Goal: Connect with others: Connect with others

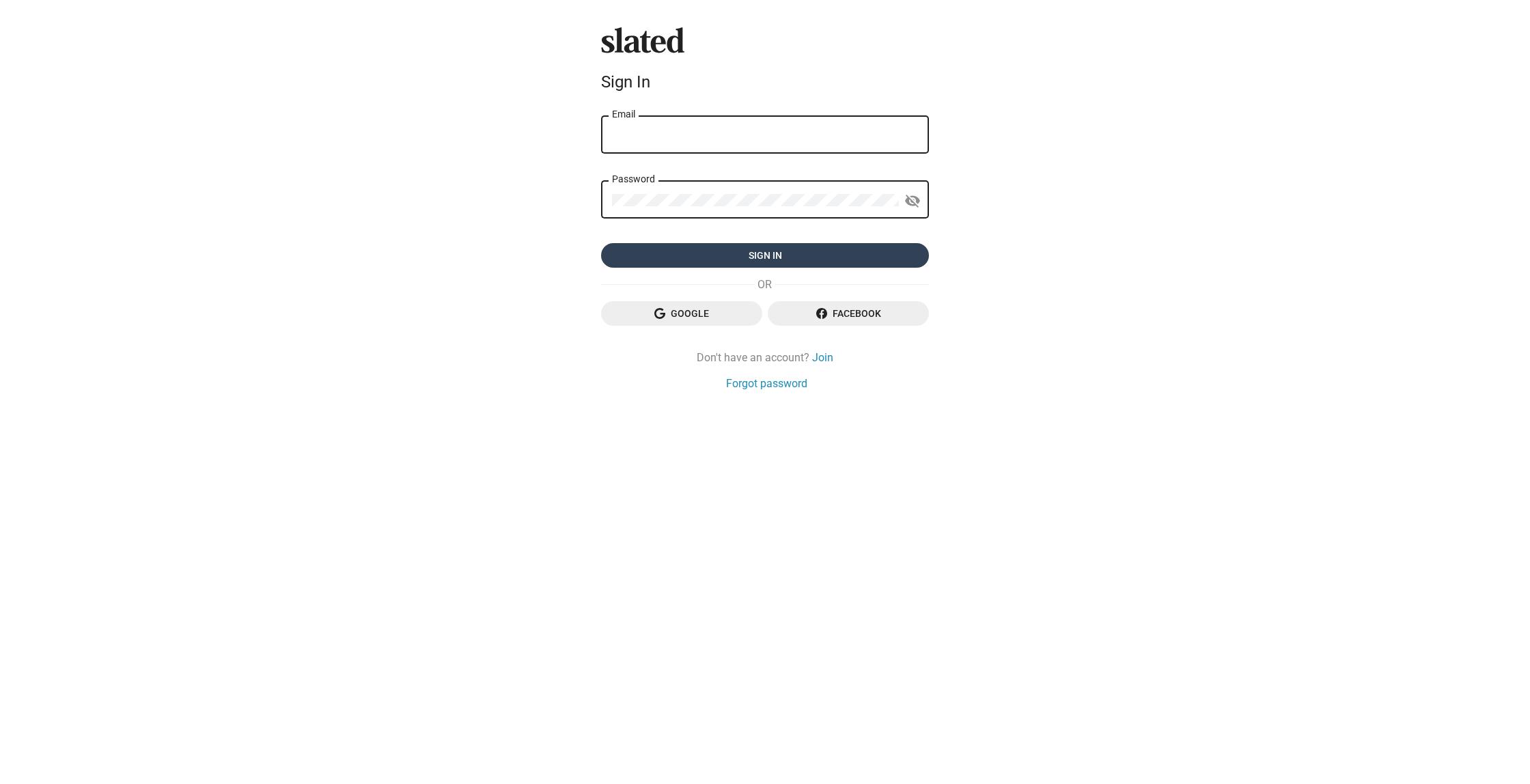
type input "jaubertoliver@gmail.com"
click at [769, 256] on span "Sign in" at bounding box center [765, 255] width 306 height 25
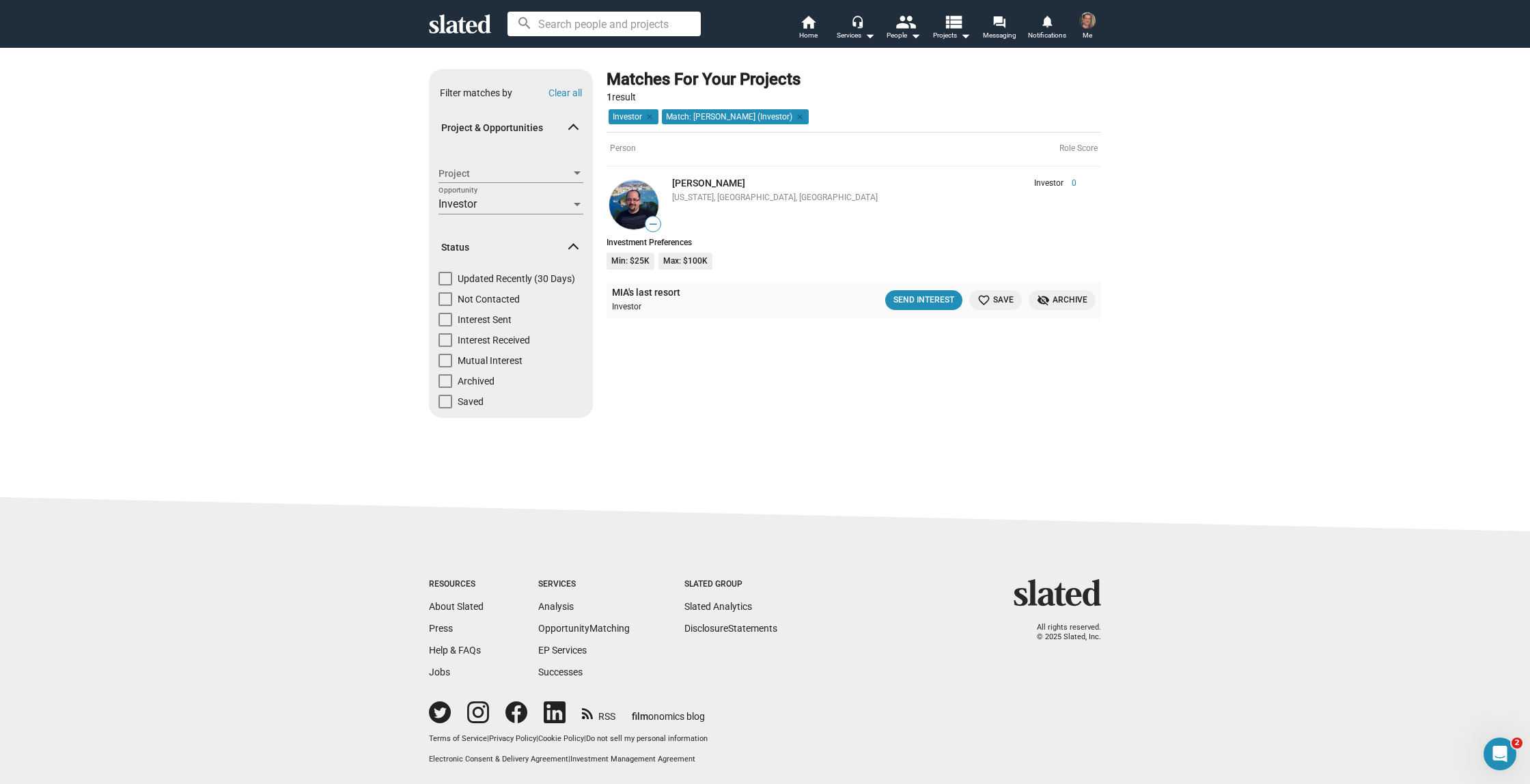
drag, startPoint x: 1002, startPoint y: 28, endPoint x: 881, endPoint y: 2, distance: 123.8
click at [0, 0] on div "search home Home headset_mic Services arrow_drop_down people People arrow_drop_…" at bounding box center [765, 24] width 1530 height 48
click at [918, 300] on div "Send Interest" at bounding box center [924, 300] width 61 height 14
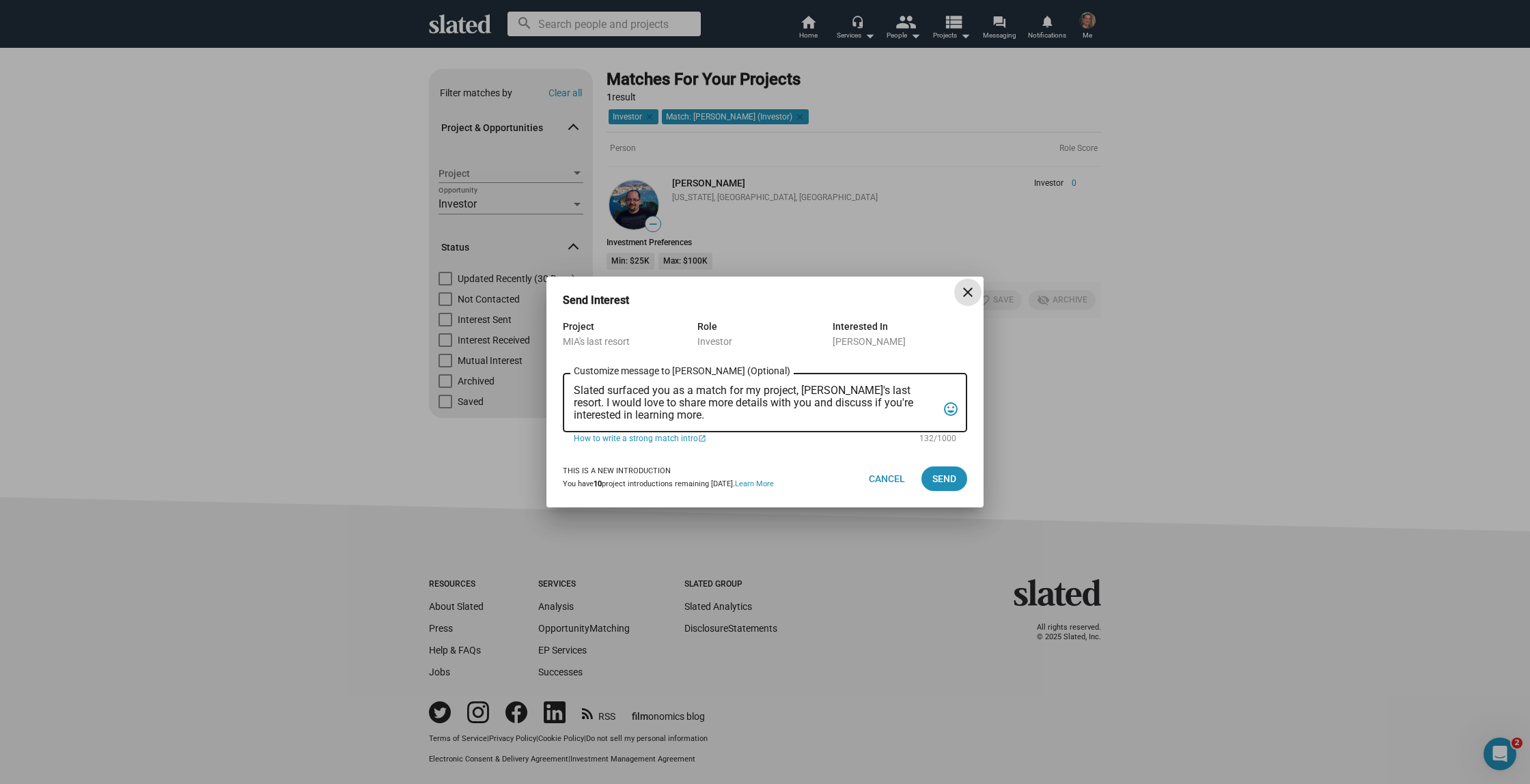
click at [572, 392] on div "Slated surfaced you as a match for my project, MIA's last resort. I would love …" at bounding box center [765, 401] width 404 height 62
drag, startPoint x: 573, startPoint y: 390, endPoint x: 635, endPoint y: 415, distance: 66.9
click at [615, 404] on div "Slated surfaced you as a match for my project, MIA's last resort. I would love …" at bounding box center [765, 401] width 404 height 62
drag, startPoint x: 648, startPoint y: 417, endPoint x: 565, endPoint y: 384, distance: 89.3
click at [565, 384] on div "Slated surfaced you as a match for my project, MIA's last resort. I would love …" at bounding box center [765, 401] width 404 height 62
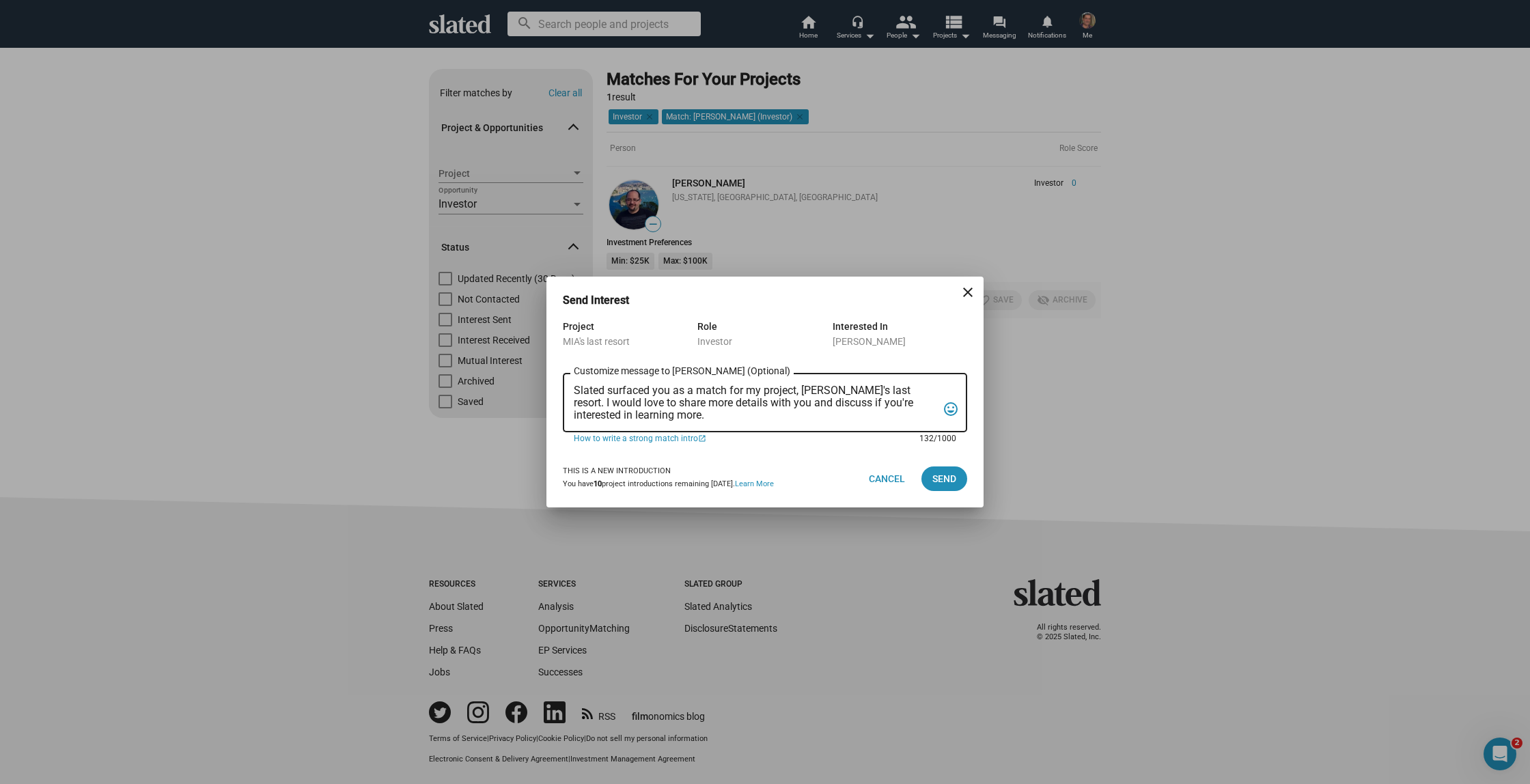
paste textarea "ia"
click at [762, 394] on textarea "Slated surfaced you as a match for my project, Mia's last resort. I would love …" at bounding box center [756, 402] width 363 height 36
click at [817, 392] on textarea "Slated surfaced you as a match for my film project, Mia's last resort. I would …" at bounding box center [756, 402] width 363 height 36
drag, startPoint x: 818, startPoint y: 405, endPoint x: 876, endPoint y: 407, distance: 58.0
click at [876, 407] on textarea "Slated surfaced you as a match for my film in pre production, Mia's last resort…" at bounding box center [756, 402] width 363 height 36
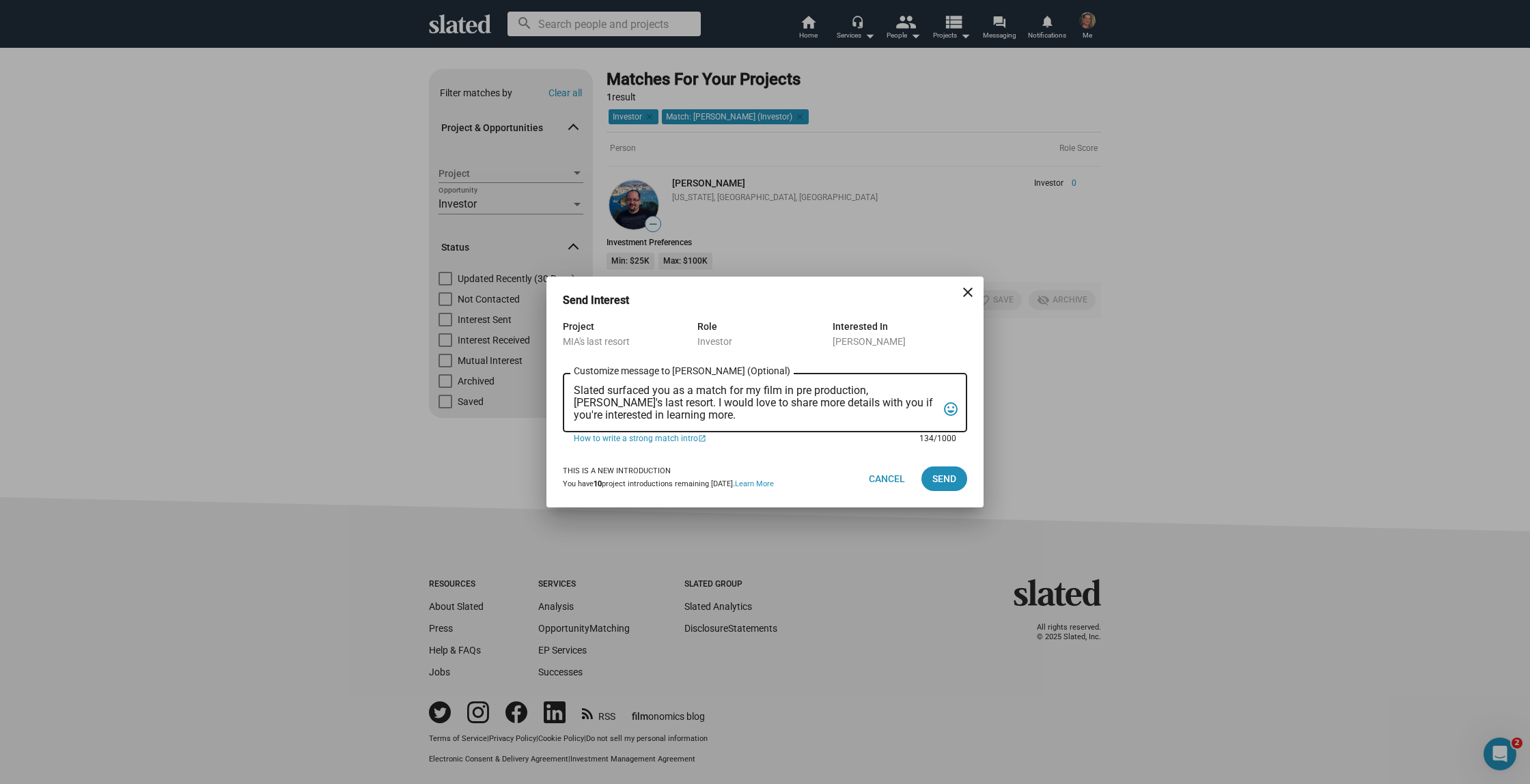
drag, startPoint x: 905, startPoint y: 404, endPoint x: 639, endPoint y: 416, distance: 266.3
click at [639, 416] on textarea "Slated surfaced you as a match for my film in pre production, Mia's last resort…" at bounding box center [756, 402] width 363 height 36
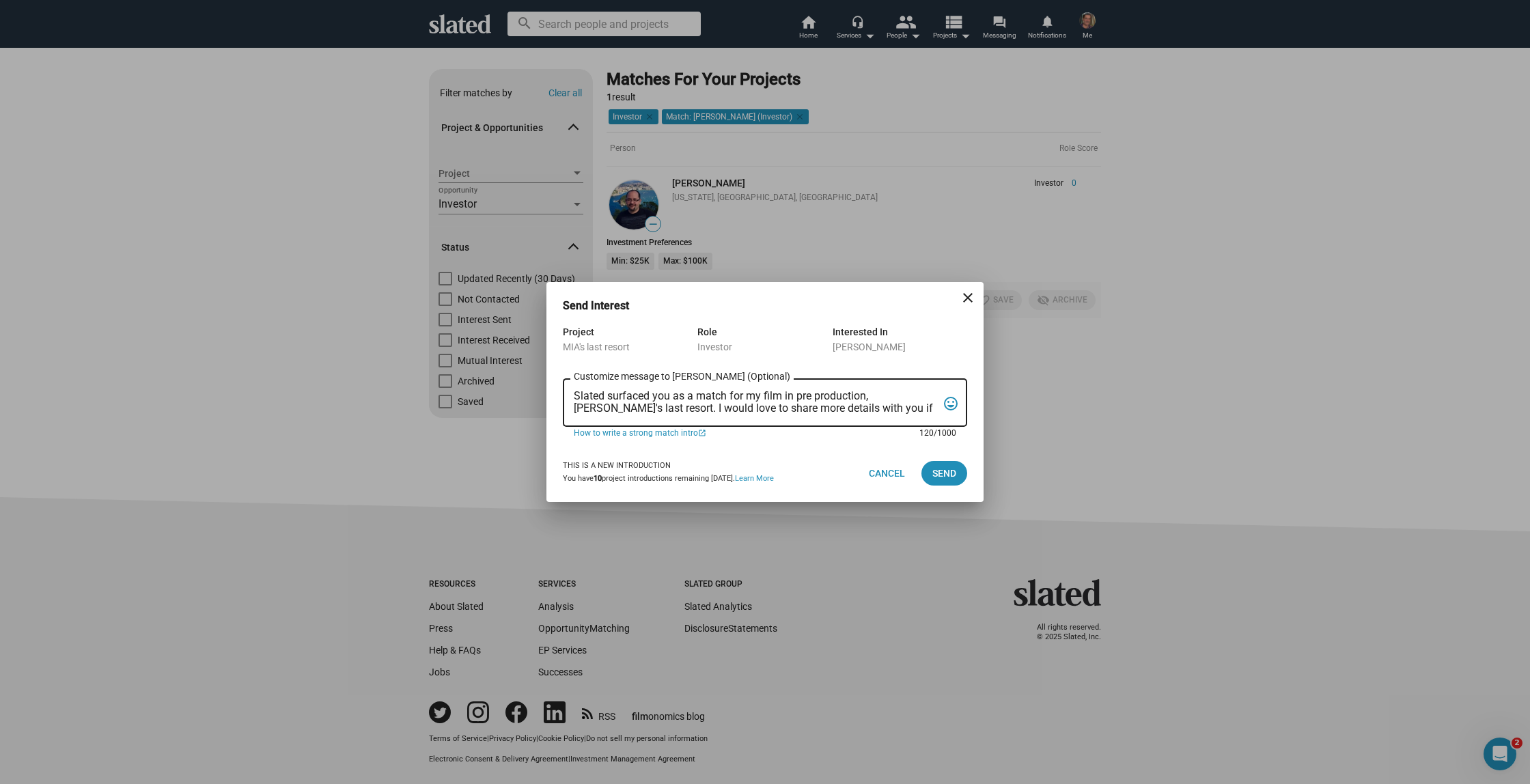
type textarea "Slated surfaced you as a match for my film in pre production, Mia's last resort…"
drag, startPoint x: 573, startPoint y: 394, endPoint x: 709, endPoint y: 407, distance: 136.6
click at [627, 398] on div "Slated surfaced you as a match for my film in pre production, Mia's last resort…" at bounding box center [765, 401] width 404 height 52
drag, startPoint x: 891, startPoint y: 406, endPoint x: 546, endPoint y: 388, distance: 345.5
click at [546, 388] on div "Project MIA's last resort Role Investor Interested In Eric Gleit Slated surface…" at bounding box center [765, 384] width 437 height 121
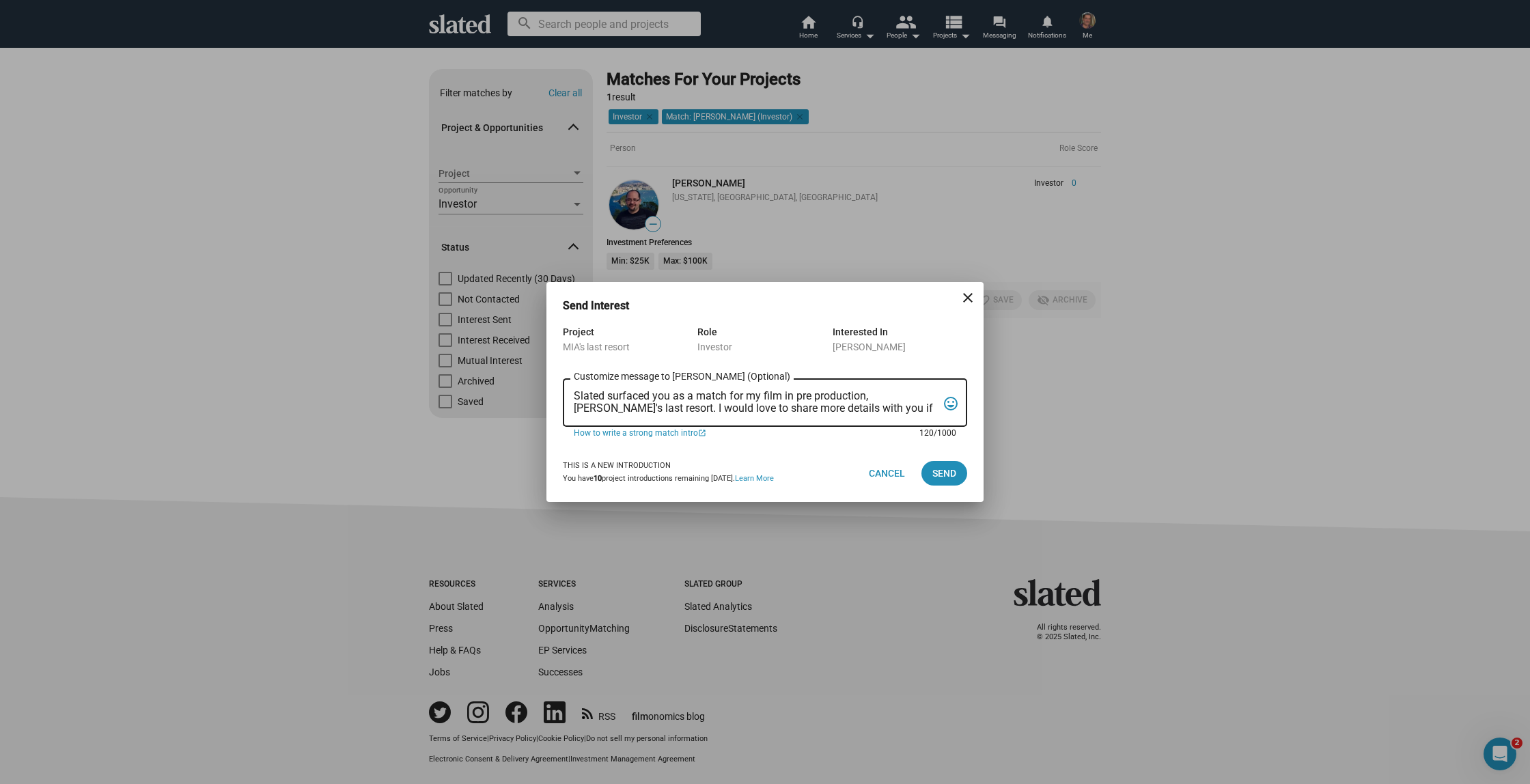
click at [926, 407] on textarea "Slated surfaced you as a match for my film in pre production, Mia's last resort…" at bounding box center [756, 402] width 363 height 26
click at [1089, 28] on div "Send Interest close Project MIA's last resort Role Investor Interested In Eric …" at bounding box center [765, 392] width 1530 height 784
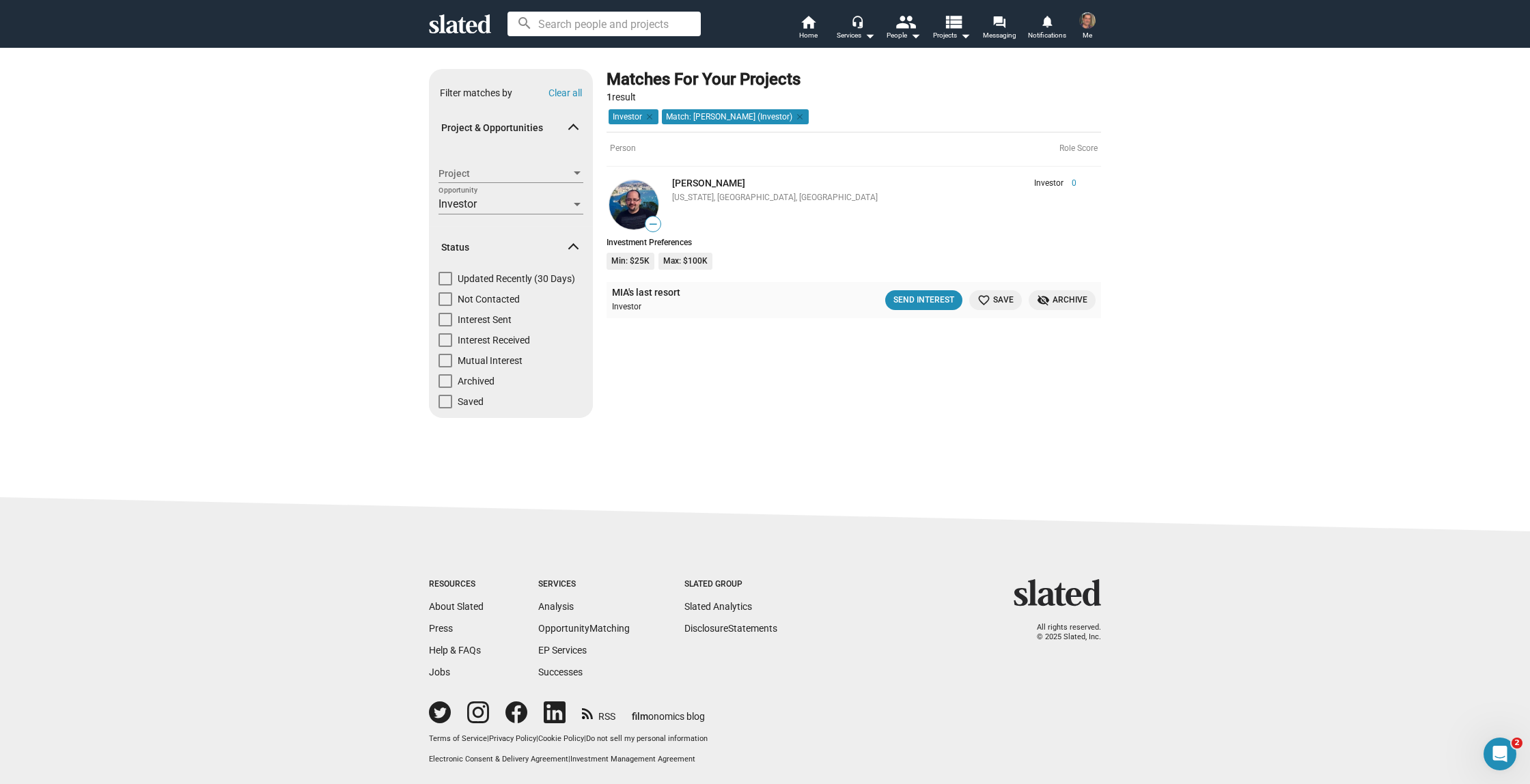
click at [1089, 28] on span "Me" at bounding box center [1087, 36] width 10 height 16
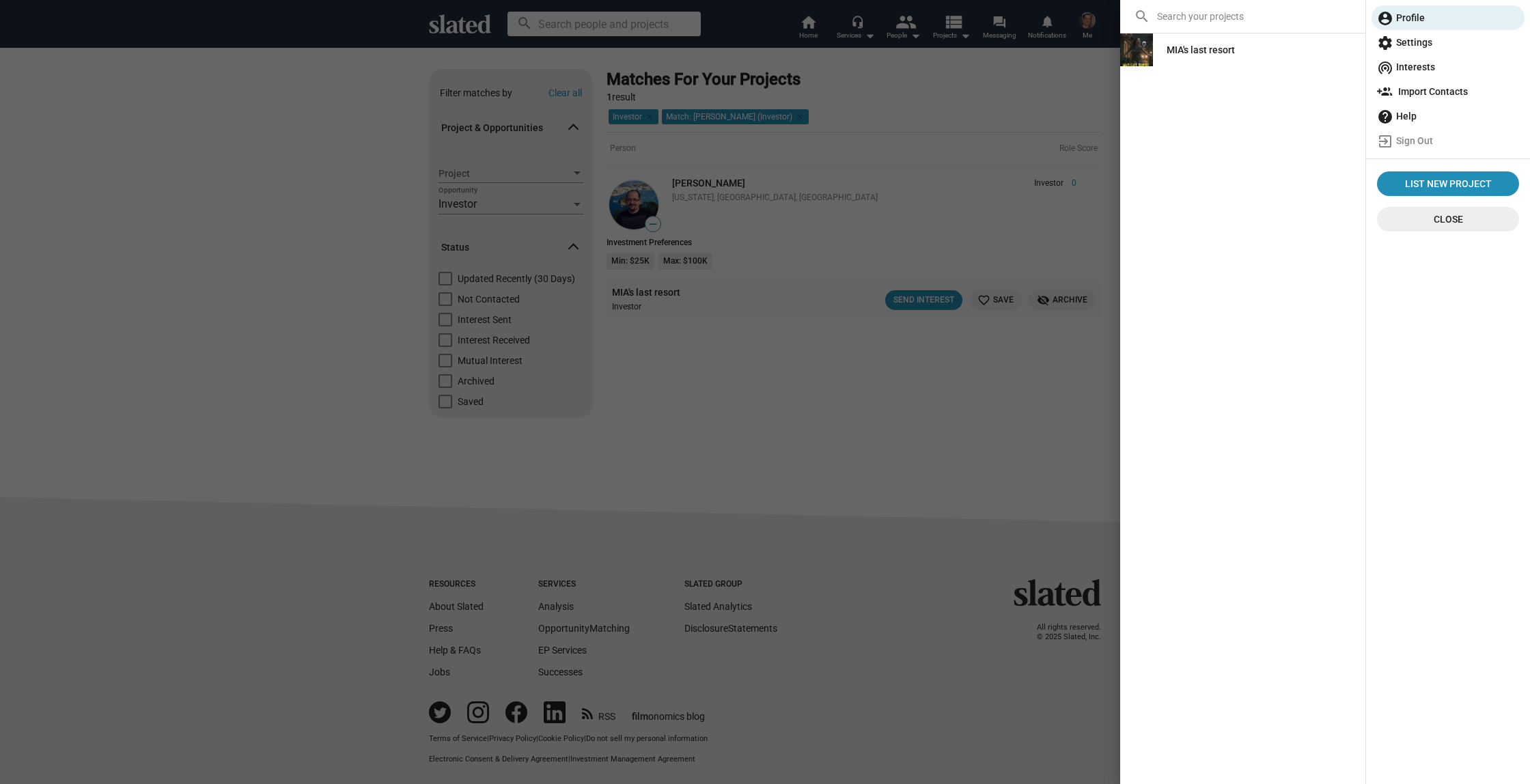
click at [1179, 52] on div "MIA's last resort" at bounding box center [1201, 50] width 69 height 25
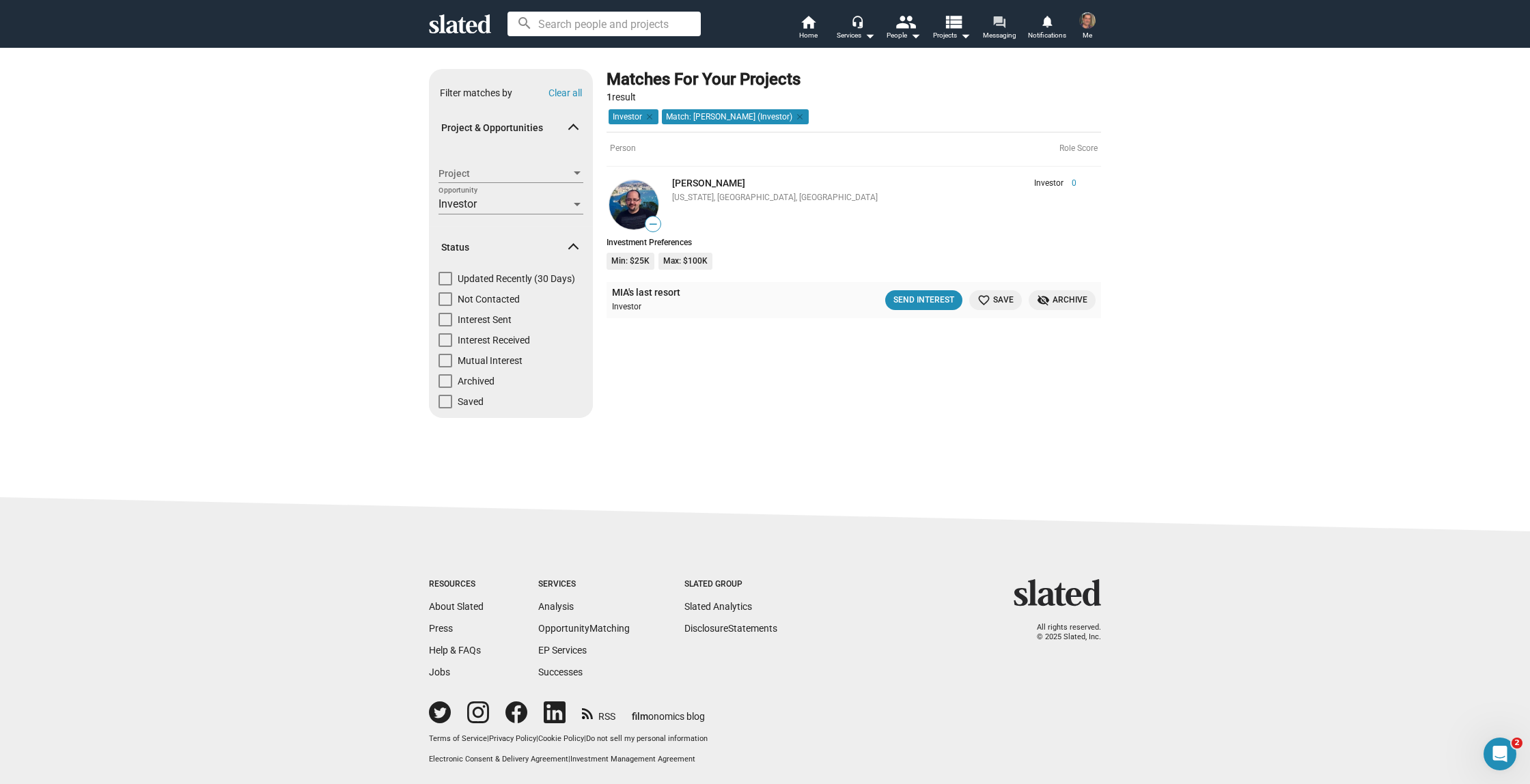
click at [1000, 25] on mat-icon "forum" at bounding box center [999, 21] width 13 height 13
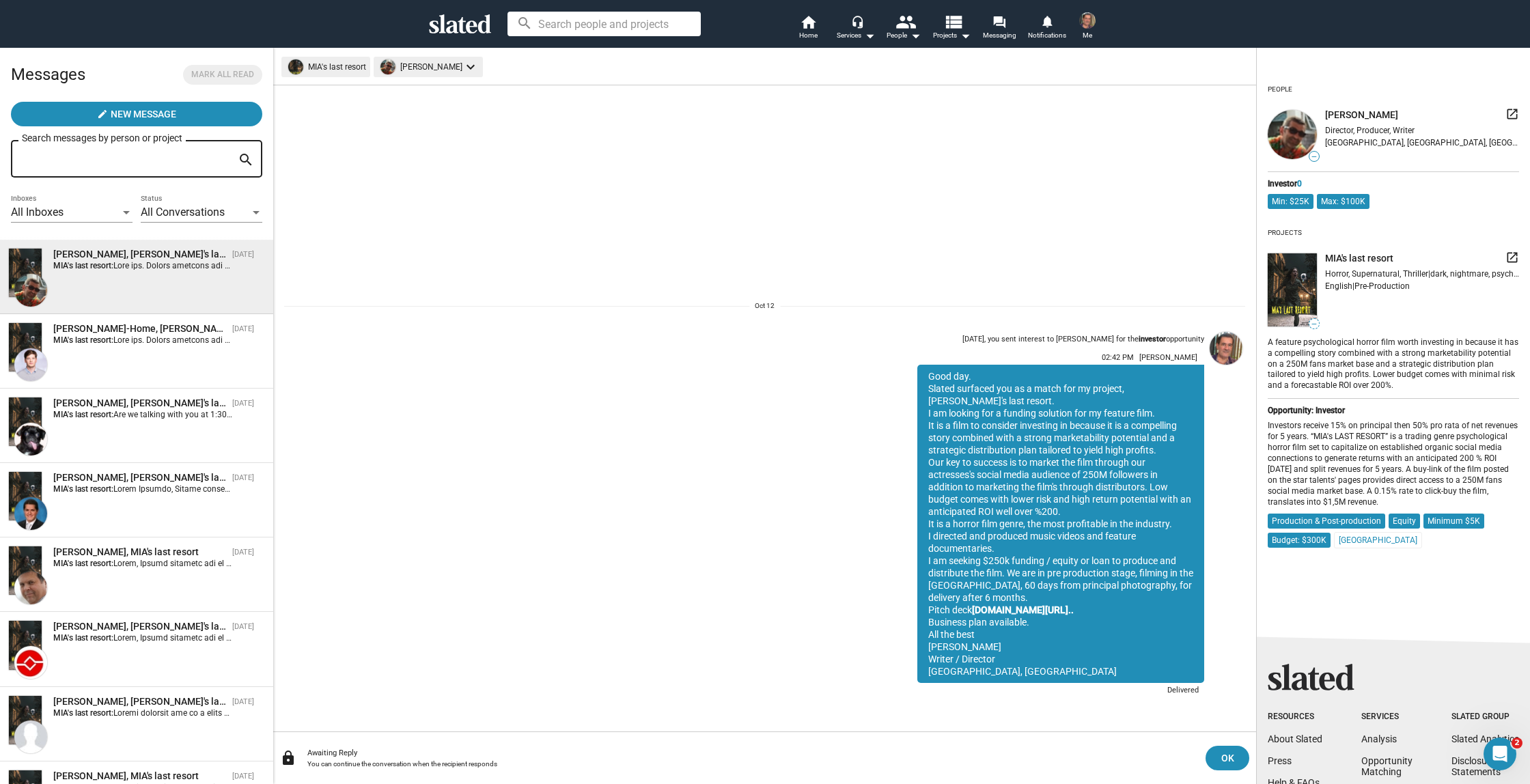
click at [927, 377] on div "Good day. Slated surfaced you as a match for my project, MIA's last resort. I a…" at bounding box center [1061, 524] width 287 height 319
drag, startPoint x: 927, startPoint y: 376, endPoint x: 1089, endPoint y: 649, distance: 317.4
click at [1091, 656] on div "Good day. Slated surfaced you as a match for my project, MIA's last resort. I a…" at bounding box center [1061, 524] width 287 height 319
copy div "Good day. Slated surfaced you as a match for my project, MIA's last resort. I a…"
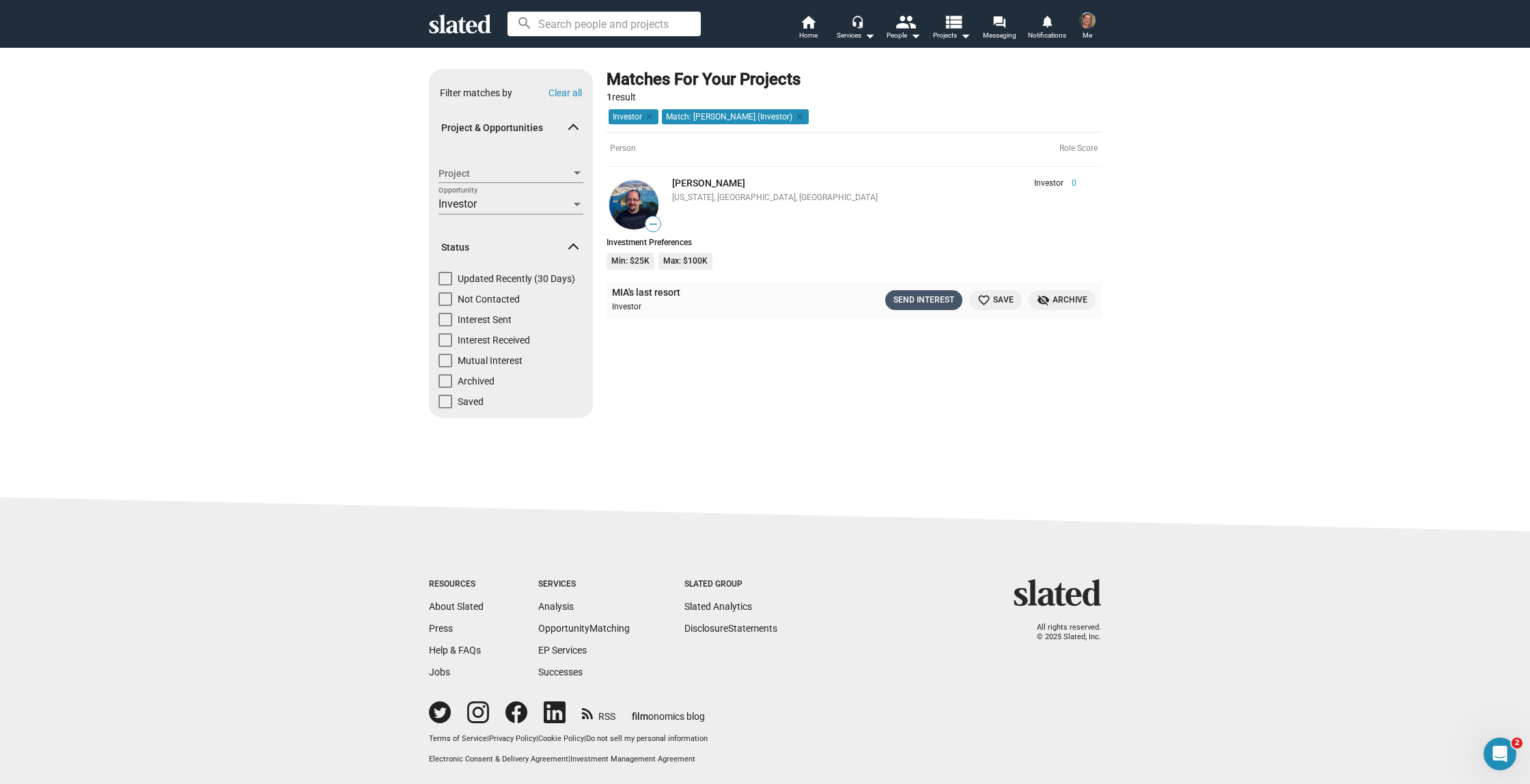
click at [944, 300] on div "Send Interest" at bounding box center [924, 300] width 61 height 14
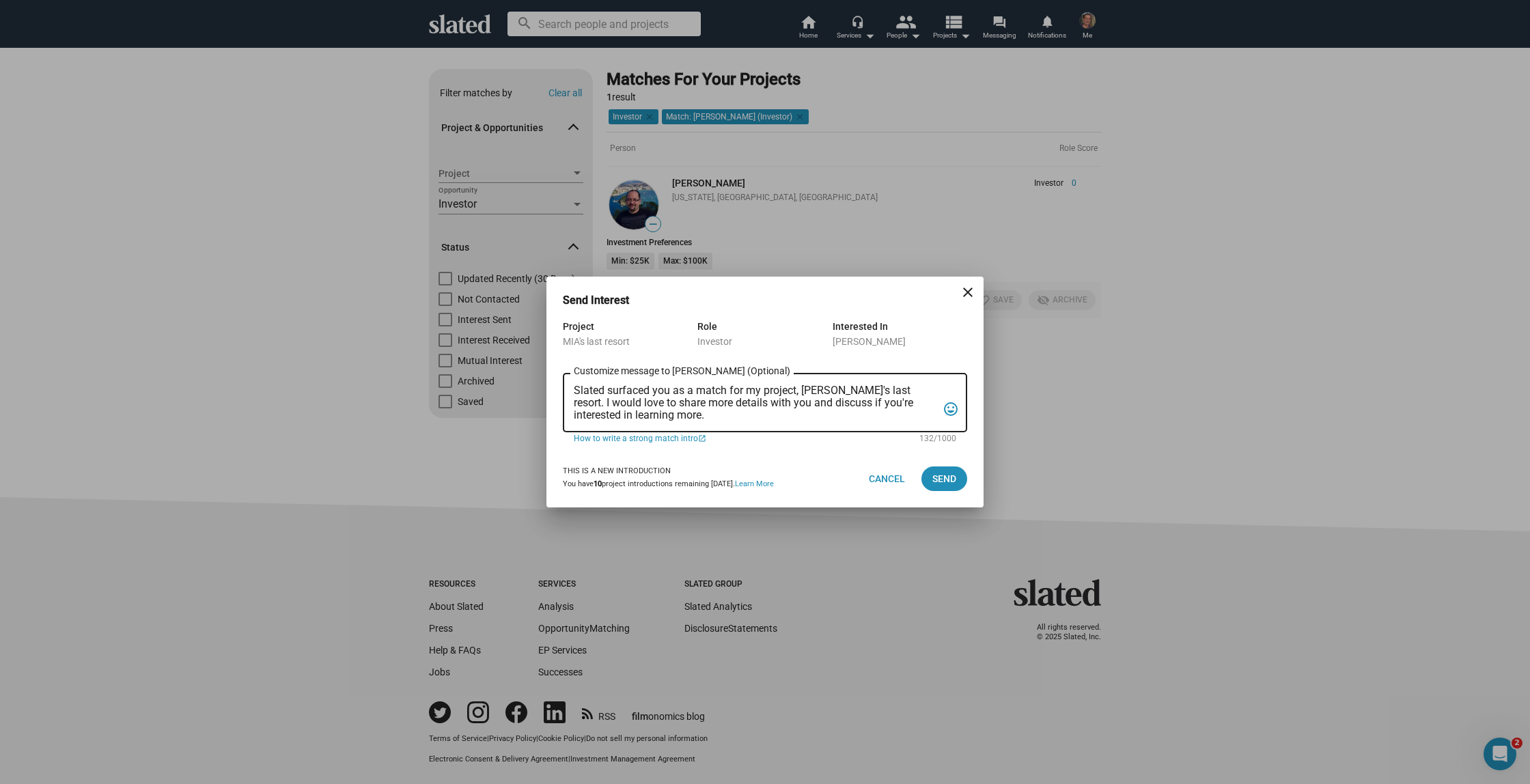
drag, startPoint x: 571, startPoint y: 388, endPoint x: 644, endPoint y: 416, distance: 78.2
click at [637, 415] on div "Slated surfaced you as a match for my project, MIA's last resort. I would love …" at bounding box center [765, 401] width 404 height 62
drag, startPoint x: 647, startPoint y: 416, endPoint x: 525, endPoint y: 375, distance: 128.7
click at [527, 375] on div "Send Interest close Project MIA's last resort Role Investor Interested In Eric …" at bounding box center [765, 392] width 1530 height 784
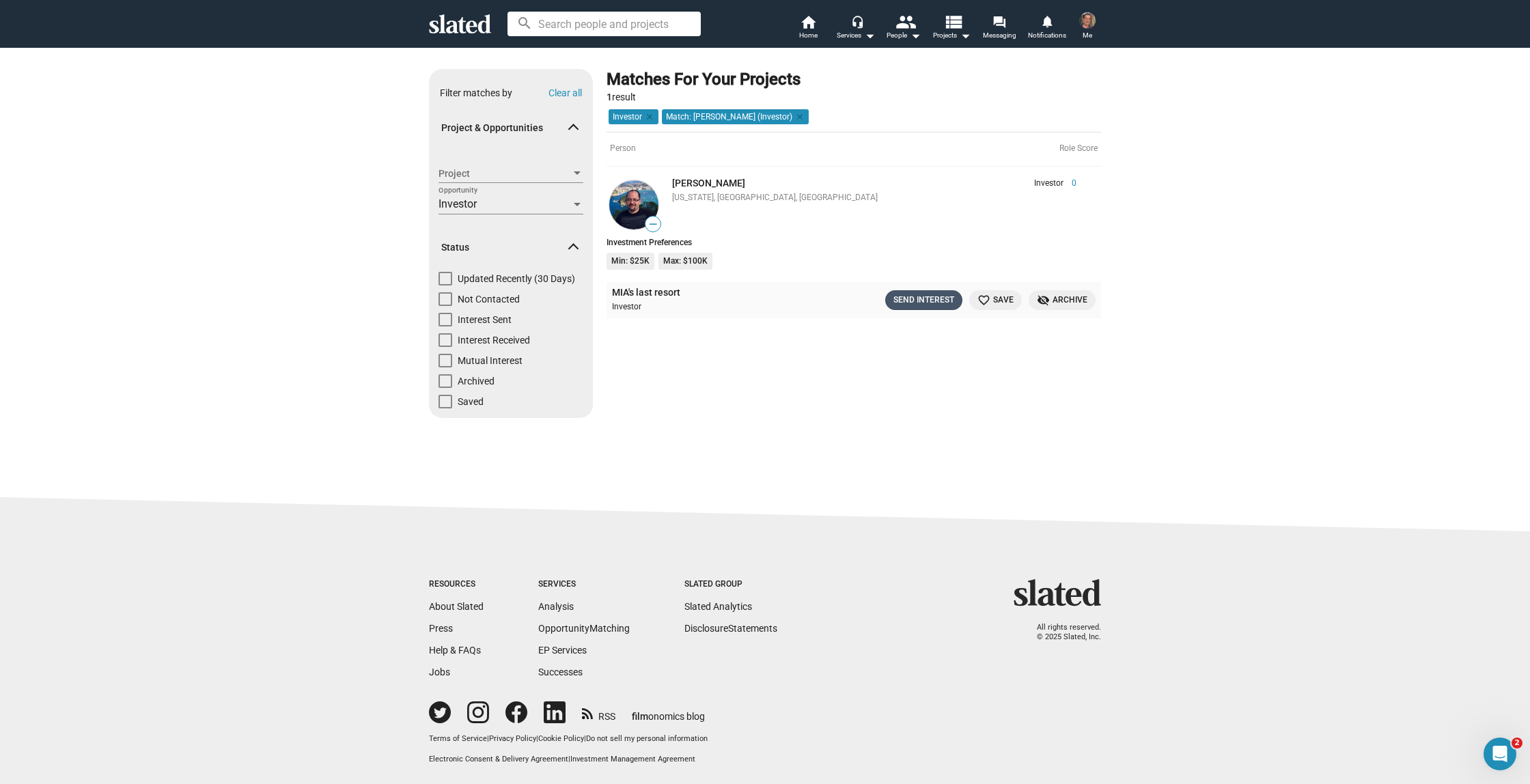
click at [919, 298] on div "Send Interest" at bounding box center [924, 300] width 61 height 14
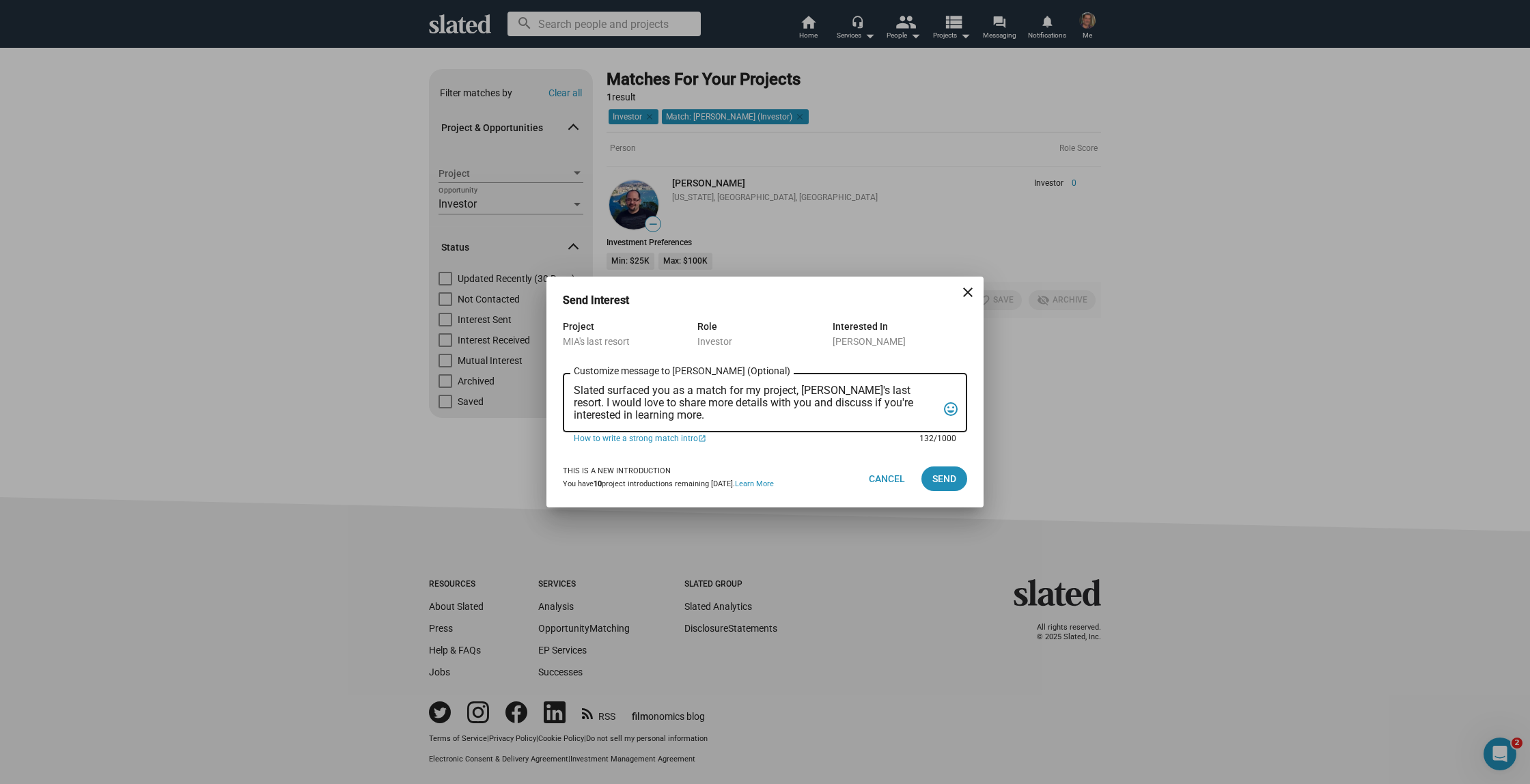
drag, startPoint x: 644, startPoint y: 416, endPoint x: 575, endPoint y: 378, distance: 78.8
click at [575, 378] on div "Slated surfaced you as a match for my project, MIA's last resort. I would love …" at bounding box center [756, 401] width 363 height 62
paste textarea "Good day. Slated surfaced you as a match for my project, MIA's last resort. I a…"
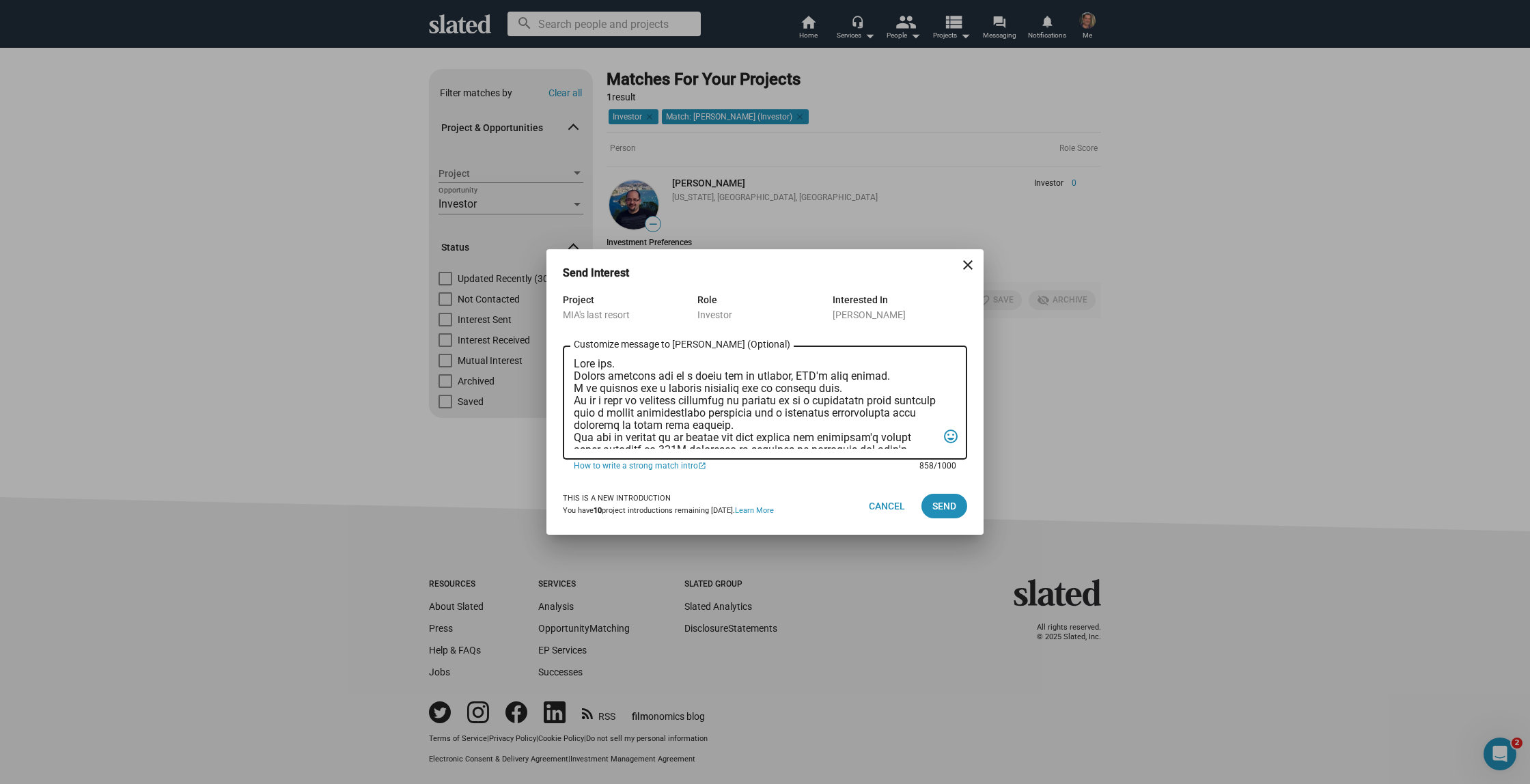
click at [762, 377] on textarea "Customize message to Eric (Optional) Customize message (Optional)" at bounding box center [756, 403] width 363 height 91
drag, startPoint x: 762, startPoint y: 377, endPoint x: 797, endPoint y: 378, distance: 35.0
click at [797, 378] on textarea "Customize message to Eric (Optional) Customize message (Optional)" at bounding box center [756, 403] width 363 height 91
click at [824, 377] on textarea "Customize message to Eric (Optional) Customize message (Optional)" at bounding box center [756, 403] width 363 height 91
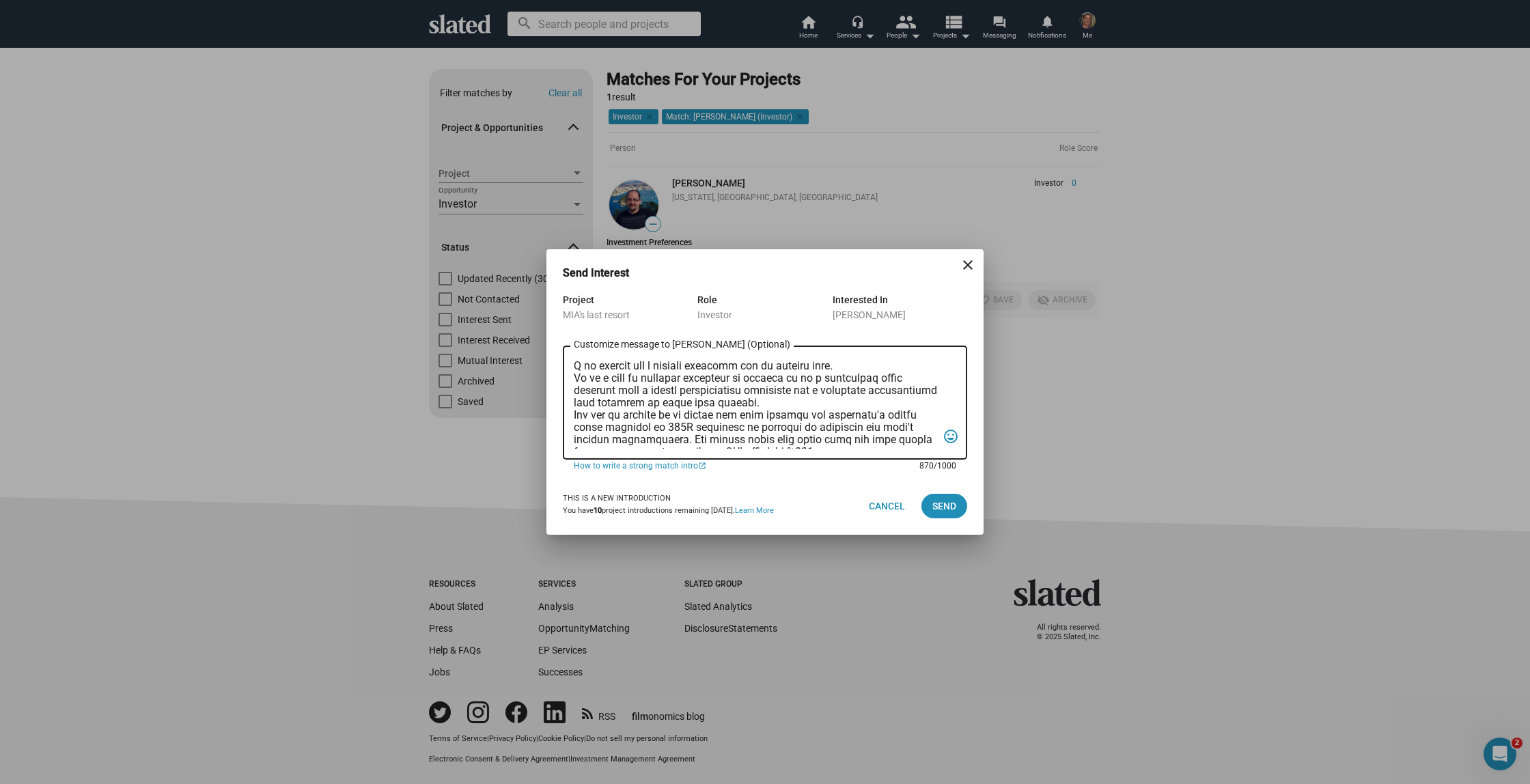
click at [740, 368] on textarea "Customize message to Eric (Optional) Customize message (Optional)" at bounding box center [756, 403] width 363 height 91
drag, startPoint x: 740, startPoint y: 368, endPoint x: 828, endPoint y: 366, distance: 88.0
click at [828, 366] on textarea "Customize message to Eric (Optional) Customize message (Optional)" at bounding box center [756, 403] width 363 height 91
click at [574, 381] on textarea "Good day. Slated surfaced you as a match for my film in pre production, MIA's l…" at bounding box center [756, 403] width 363 height 91
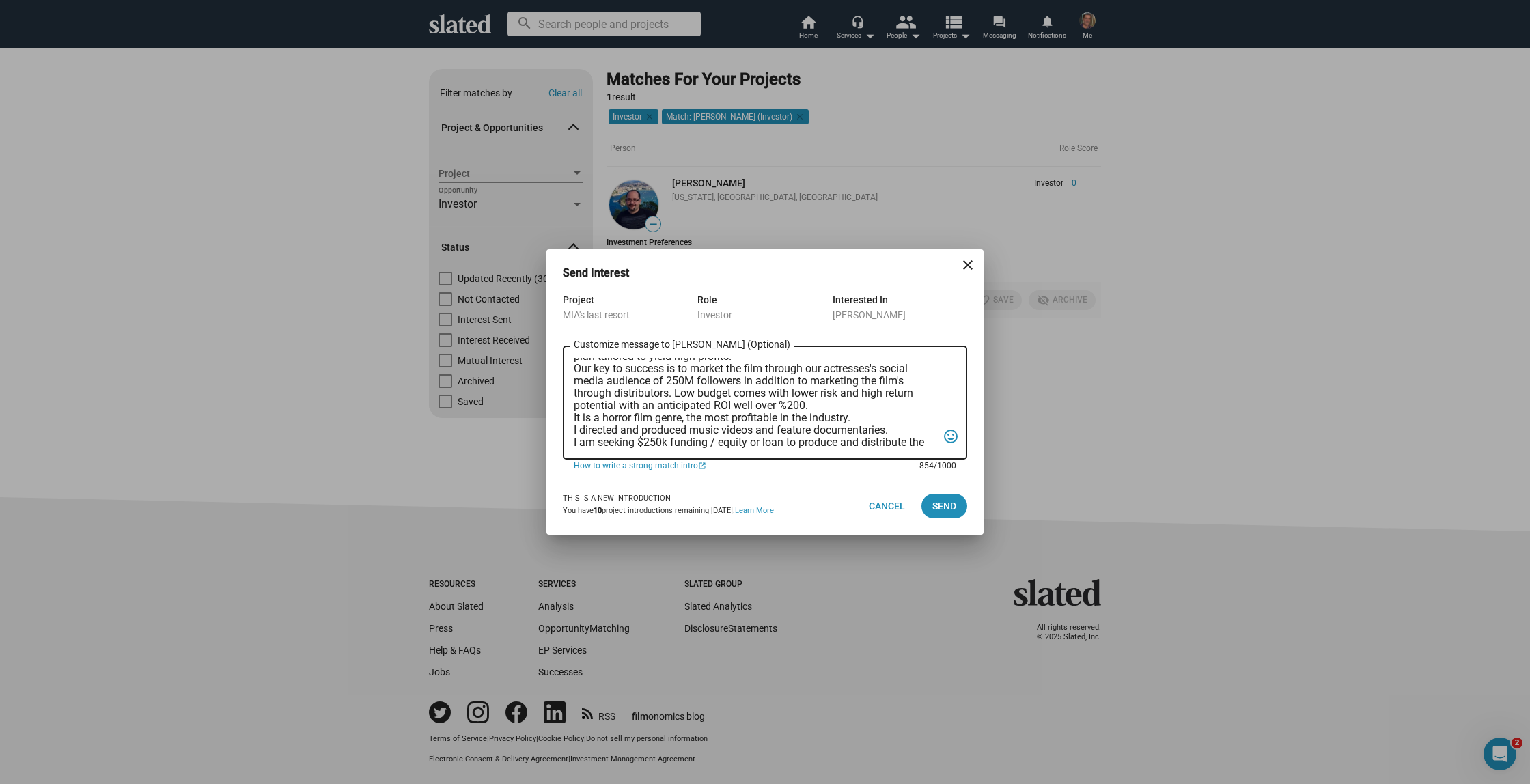
click at [590, 368] on textarea "Good day. Slated surfaced you as a match for my film in pre production, MIA's l…" at bounding box center [756, 403] width 363 height 91
click at [593, 395] on textarea "Good day. Slated surfaced you as a match for my film in pre production, MIA's l…" at bounding box center [756, 403] width 363 height 91
click at [592, 394] on textarea "Good day. Slated surfaced you as a match for my film in pre production, MIA's l…" at bounding box center [756, 403] width 363 height 91
paste textarea "Key to success is to not rely on the unpredictable outbox but on the documented…"
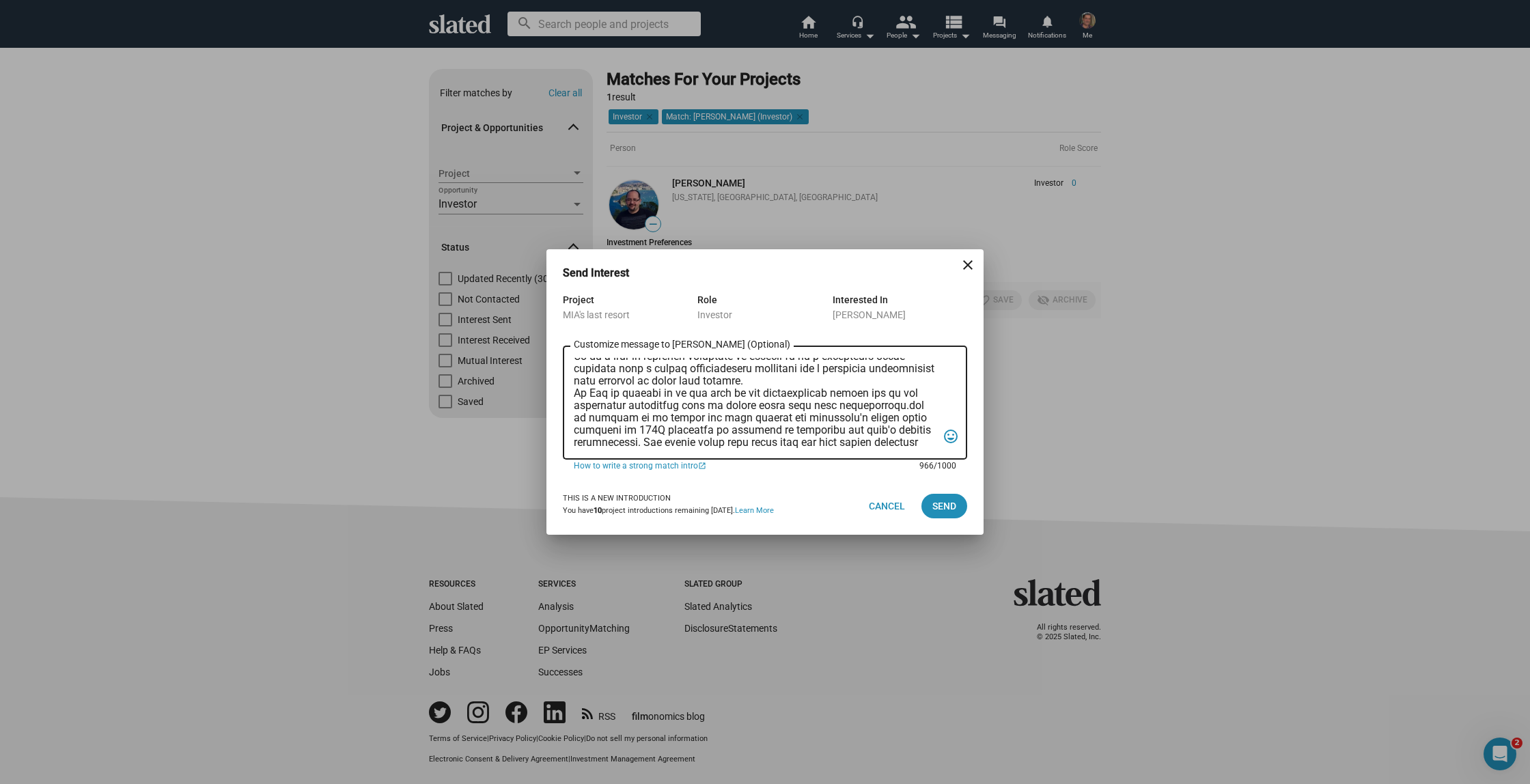
click at [595, 396] on textarea "Customize message to Eric (Optional) Customize message (Optional)" at bounding box center [756, 403] width 363 height 91
drag, startPoint x: 830, startPoint y: 395, endPoint x: 862, endPoint y: 395, distance: 32.0
click at [862, 395] on textarea "Customize message to Eric (Optional) Customize message (Optional)" at bounding box center [756, 403] width 363 height 91
drag, startPoint x: 897, startPoint y: 407, endPoint x: 636, endPoint y: 416, distance: 261.2
click at [636, 416] on textarea "Customize message to Eric (Optional) Customize message (Optional)" at bounding box center [756, 403] width 363 height 91
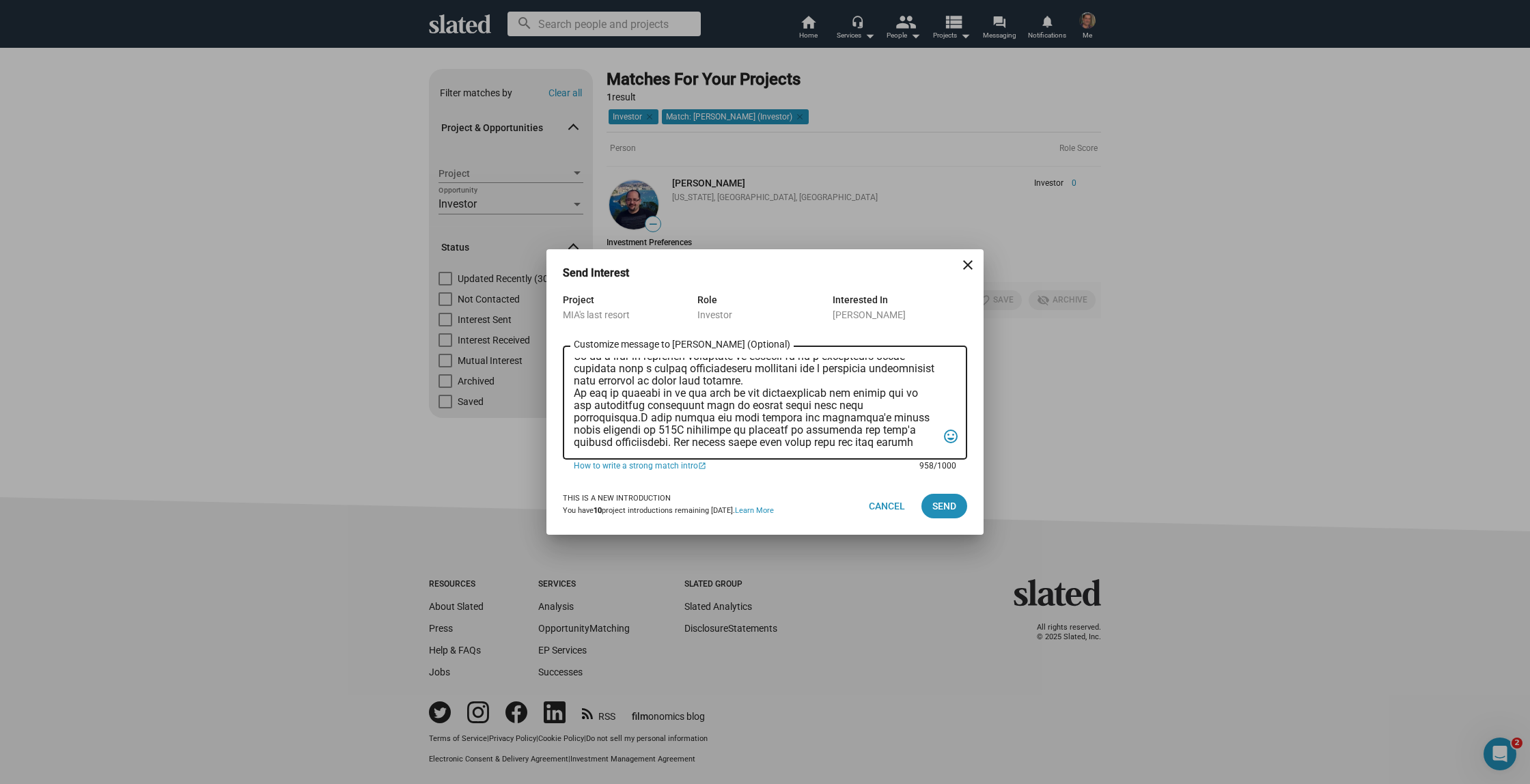
click at [706, 420] on textarea "Customize message to Eric (Optional) Customize message (Optional)" at bounding box center [756, 403] width 363 height 91
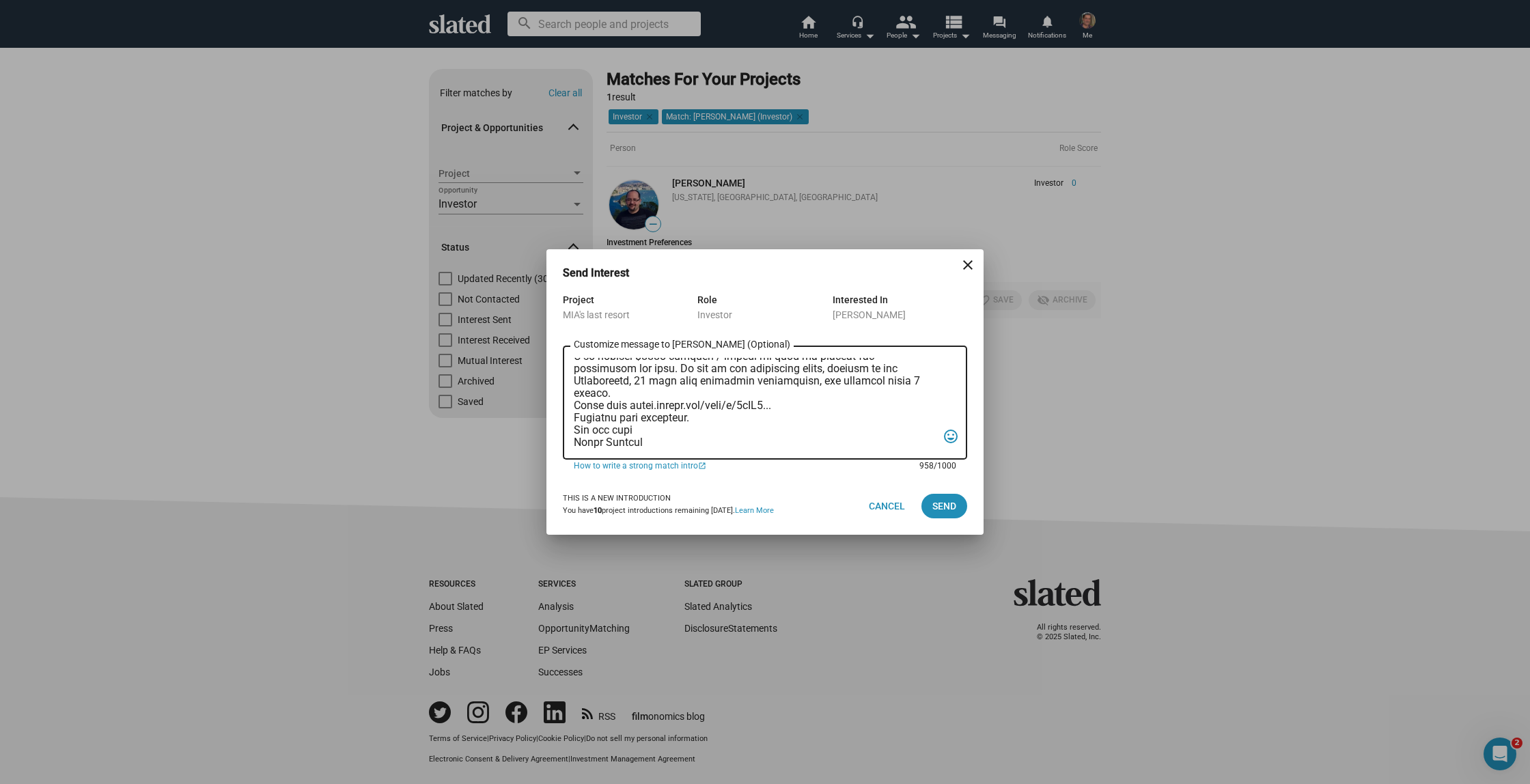
scroll to position [186, 0]
click at [687, 415] on textarea "Customize message to Eric (Optional) Customize message (Optional)" at bounding box center [756, 403] width 363 height 91
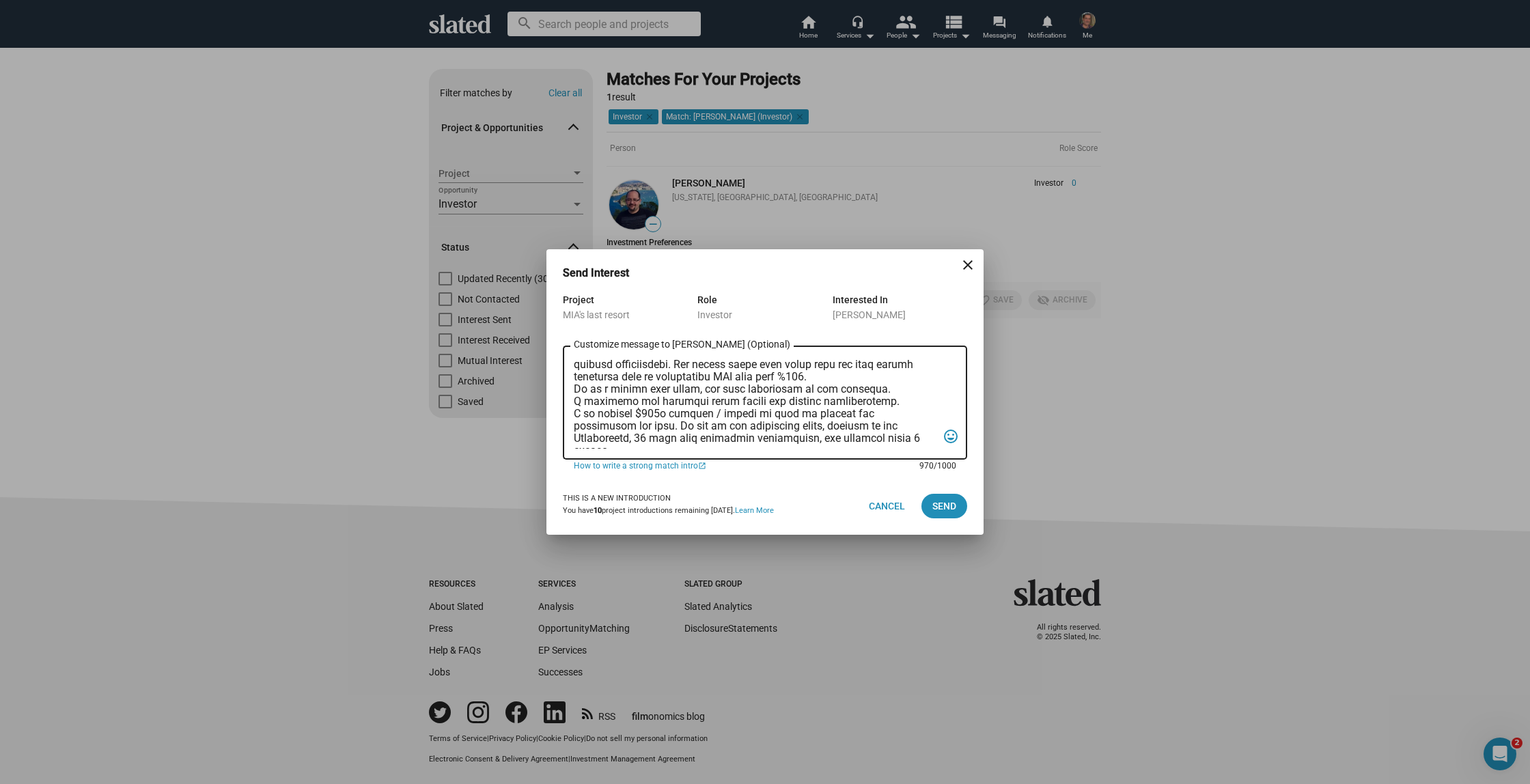
scroll to position [0, 0]
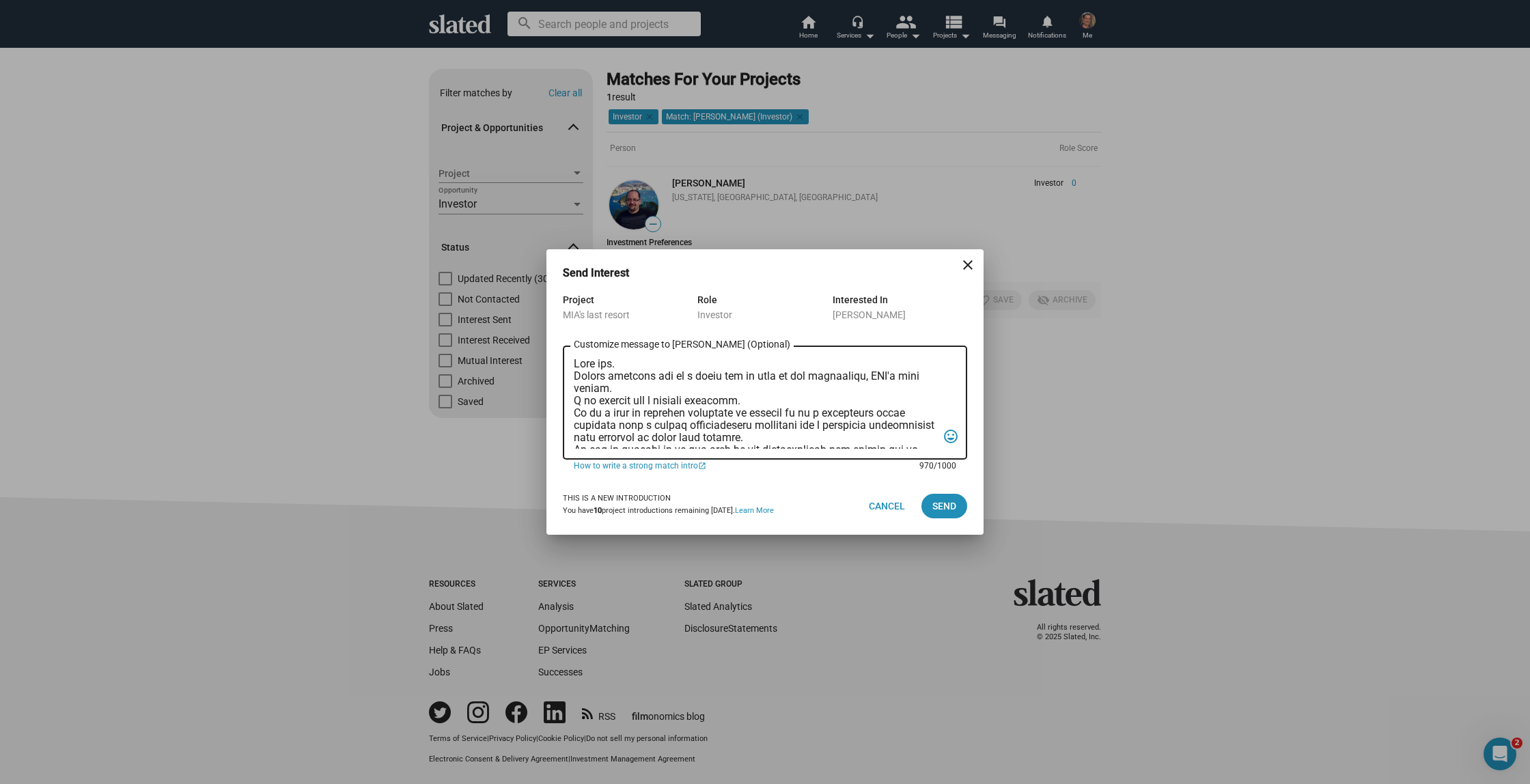
drag, startPoint x: 656, startPoint y: 444, endPoint x: 559, endPoint y: 351, distance: 134.4
click at [559, 351] on div "Project MIA's last resort Role Investor Interested In Eric Gleit Customize mess…" at bounding box center [765, 384] width 437 height 186
click at [739, 404] on textarea "Customize message to Eric (Optional) Customize message (Optional)" at bounding box center [756, 403] width 363 height 91
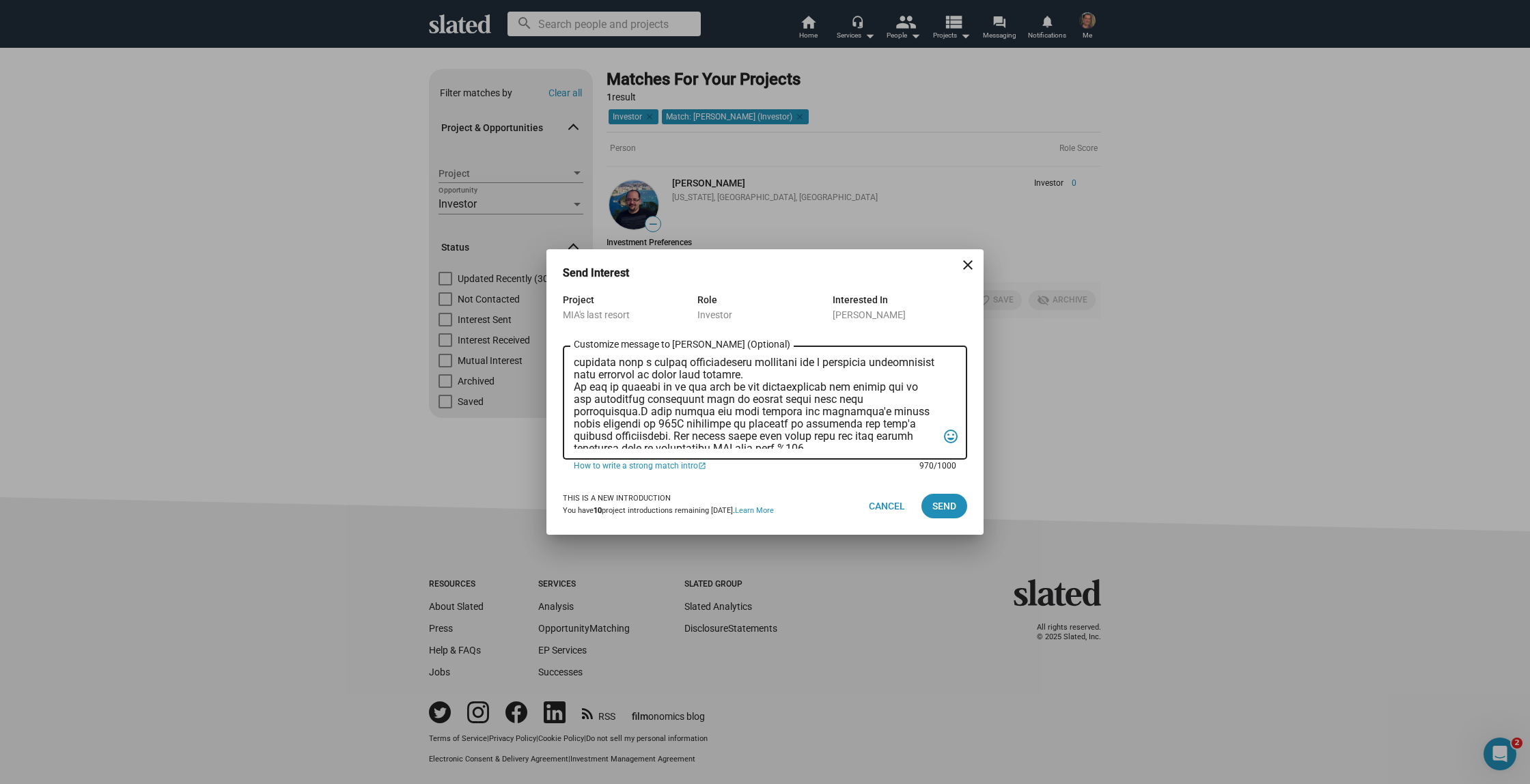
scroll to position [64, 0]
drag, startPoint x: 796, startPoint y: 397, endPoint x: 812, endPoint y: 398, distance: 16.0
click at [812, 398] on textarea "Customize message to Eric (Optional) Customize message (Optional)" at bounding box center [756, 403] width 363 height 91
click at [649, 413] on textarea "Customize message to Eric (Optional) Customize message (Optional)" at bounding box center [756, 403] width 363 height 91
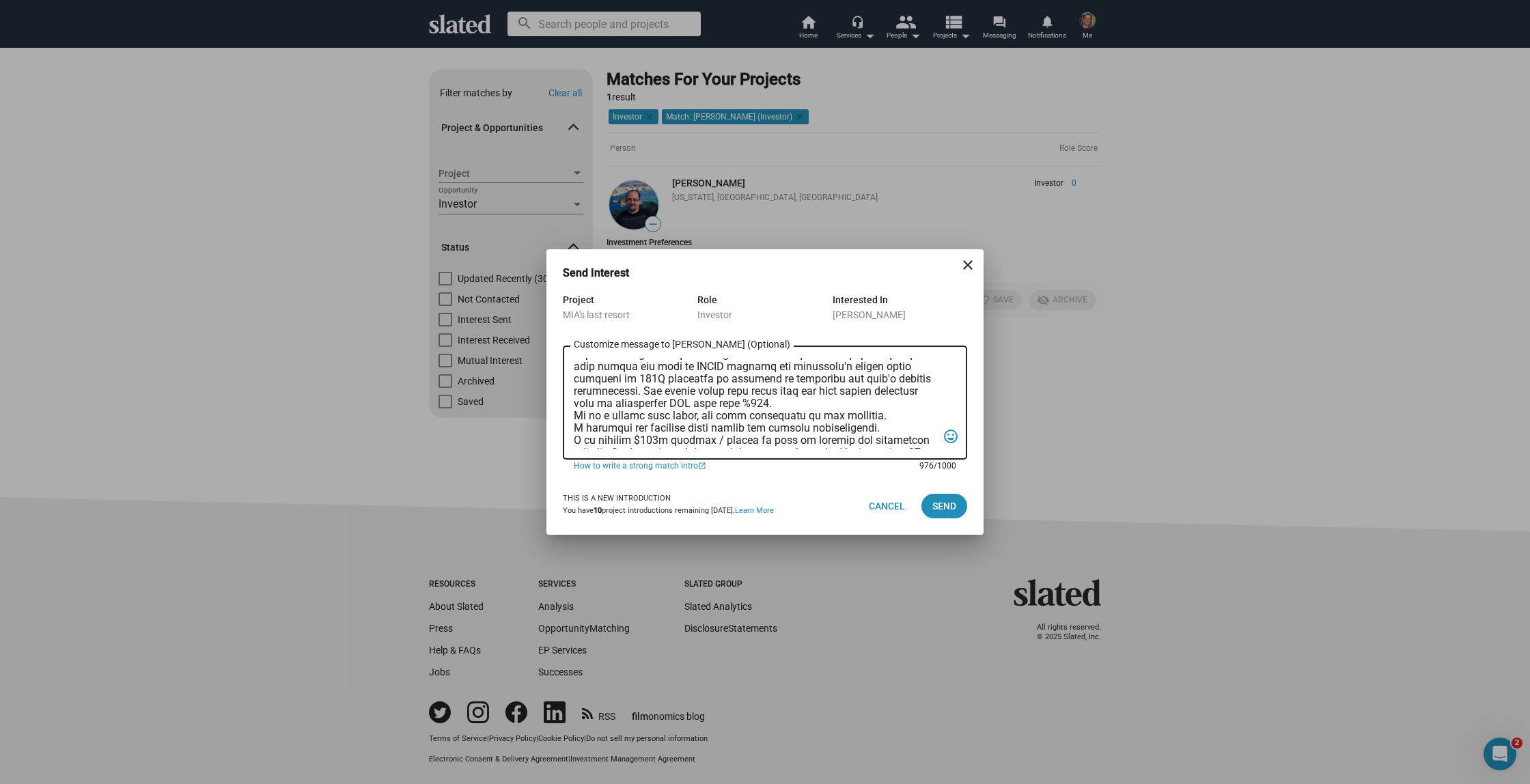
click at [867, 381] on textarea "Customize message to Eric (Optional) Customize message (Optional)" at bounding box center [756, 403] width 363 height 91
drag, startPoint x: 750, startPoint y: 384, endPoint x: 782, endPoint y: 384, distance: 32.0
click at [782, 384] on textarea "Customize message to Eric (Optional) Customize message (Optional)" at bounding box center [756, 403] width 363 height 91
drag, startPoint x: 671, startPoint y: 398, endPoint x: 781, endPoint y: 399, distance: 110.0
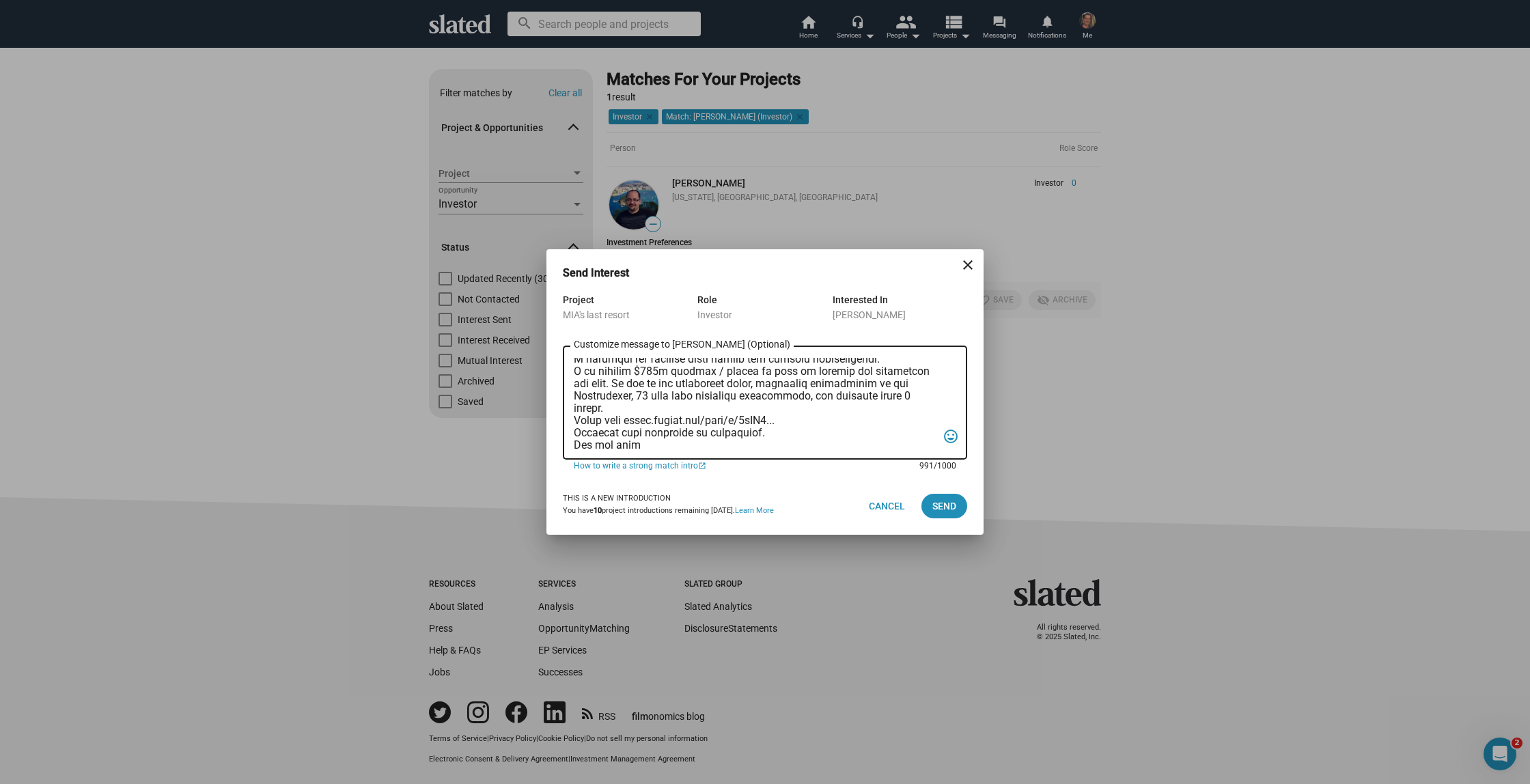
click at [781, 399] on textarea "Customize message to Eric (Optional) Customize message (Optional)" at bounding box center [756, 403] width 363 height 91
drag, startPoint x: 671, startPoint y: 396, endPoint x: 761, endPoint y: 397, distance: 90.0
click at [758, 397] on textarea "Customize message to Eric (Optional) Customize message (Optional)" at bounding box center [756, 403] width 363 height 91
click at [801, 398] on textarea "Customize message to Eric (Optional) Customize message (Optional)" at bounding box center [756, 403] width 363 height 91
drag, startPoint x: 800, startPoint y: 398, endPoint x: 676, endPoint y: 395, distance: 124.0
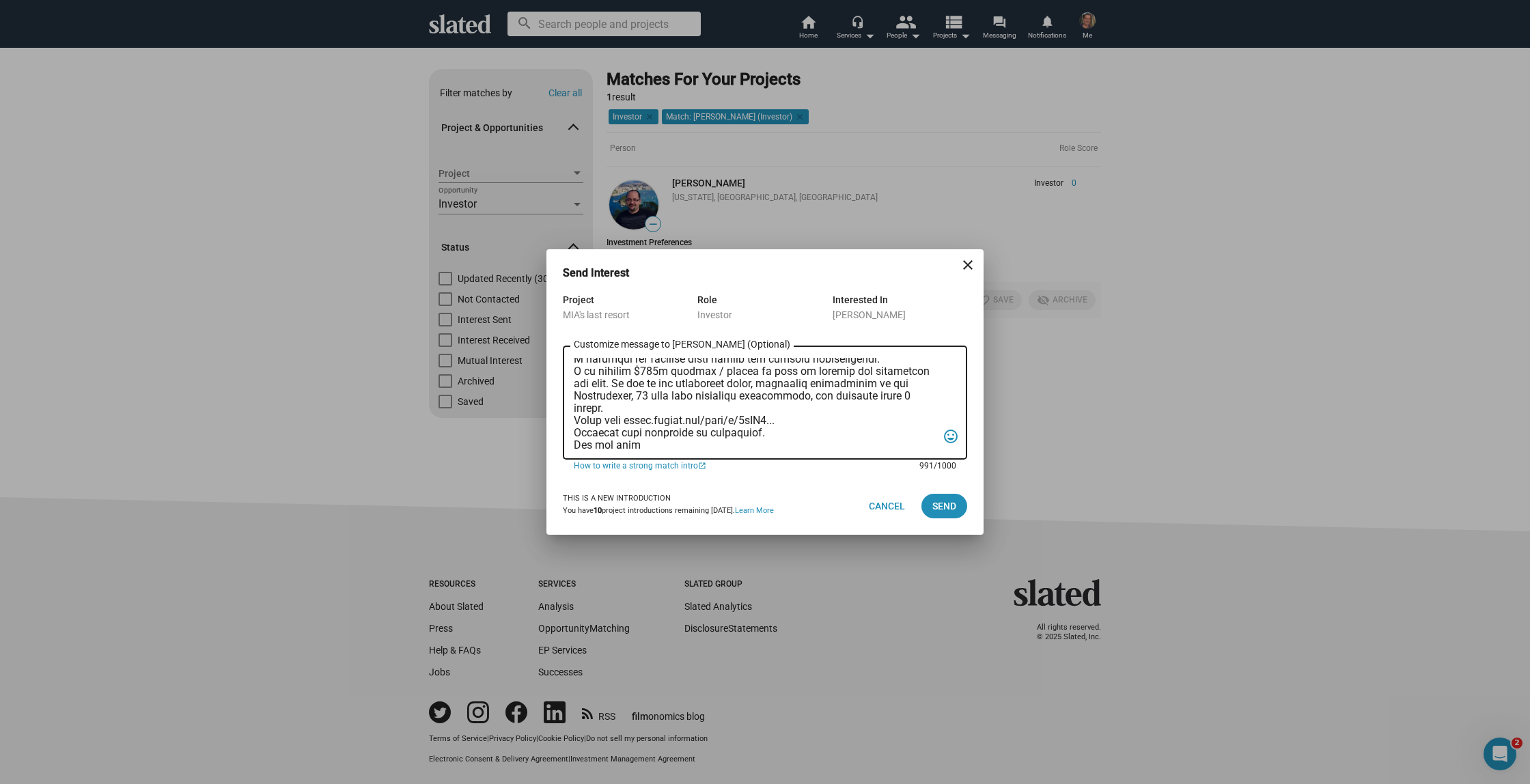
click at [676, 395] on textarea "Customize message to Eric (Optional) Customize message (Optional)" at bounding box center [756, 403] width 363 height 91
click at [752, 398] on textarea "Customize message to Eric (Optional) Customize message (Optional)" at bounding box center [756, 403] width 363 height 91
click at [624, 413] on textarea "Customize message to Eric (Optional) Customize message (Optional)" at bounding box center [756, 403] width 363 height 91
click at [650, 442] on textarea "Customize message to Eric (Optional) Customize message (Optional)" at bounding box center [756, 403] width 363 height 91
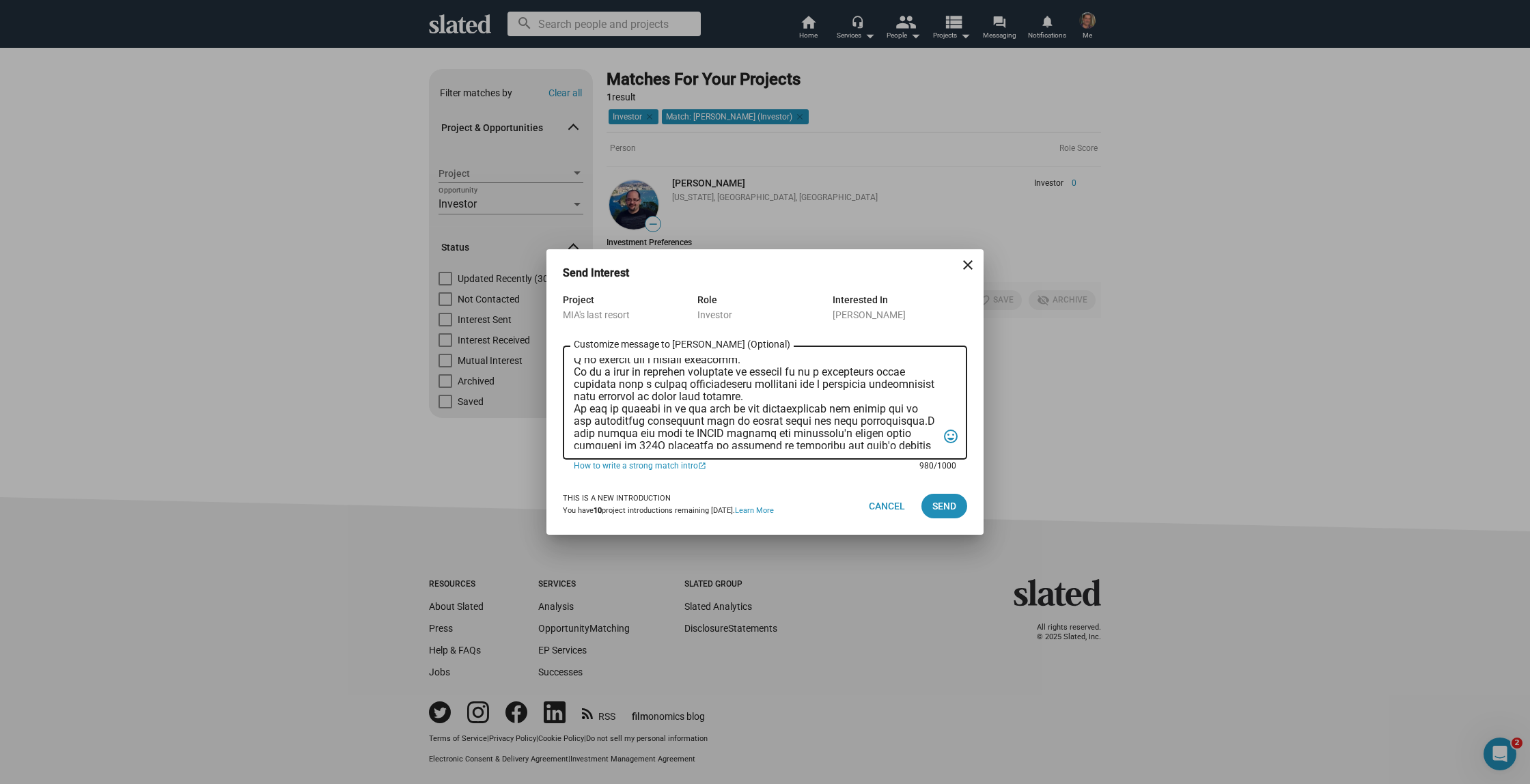
scroll to position [0, 0]
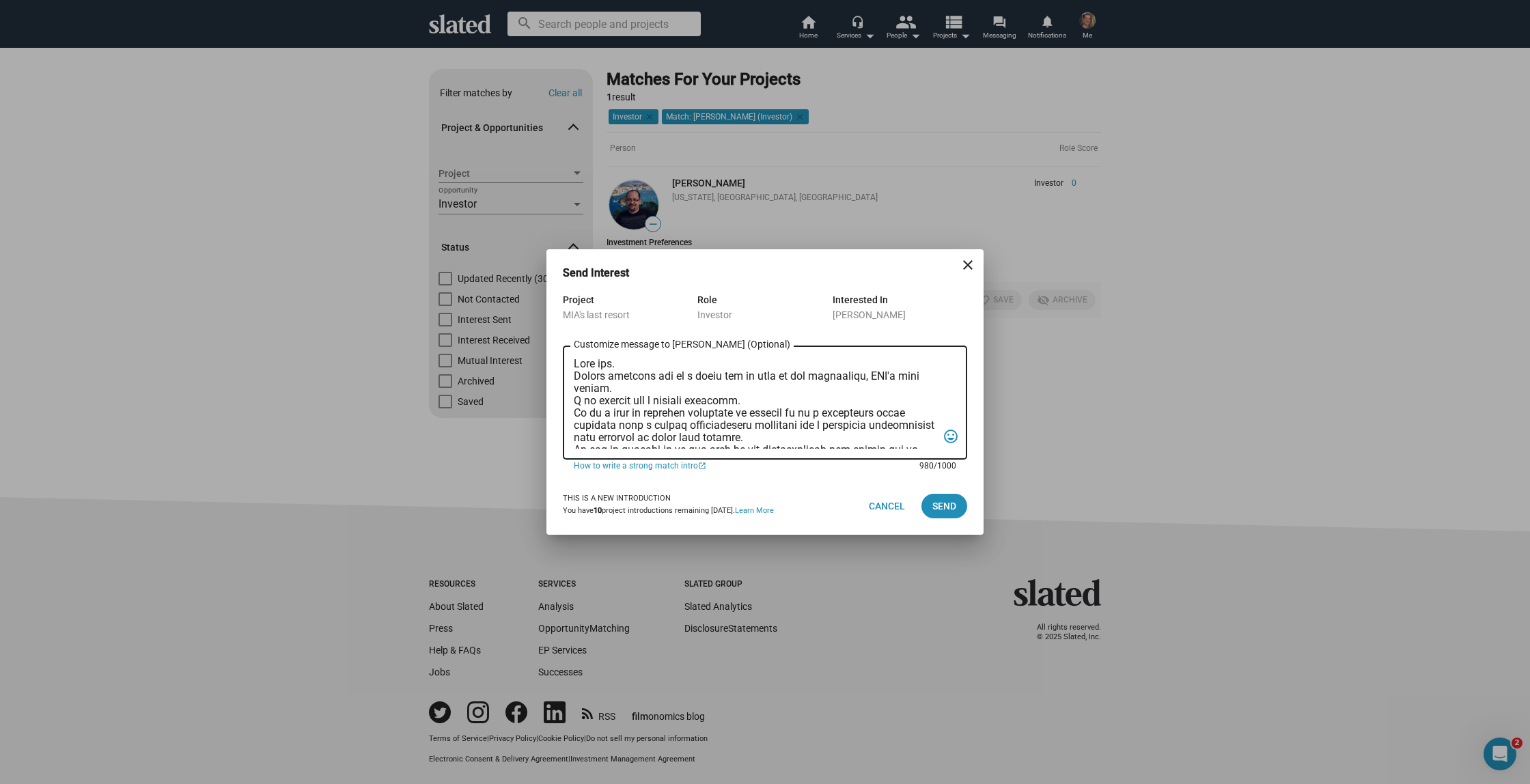
drag, startPoint x: 648, startPoint y: 444, endPoint x: 572, endPoint y: 330, distance: 137.0
click at [572, 330] on form "Project MIA's last resort Role Investor Interested In Eric Gleit Customize mess…" at bounding box center [765, 384] width 404 height 186
click at [803, 389] on textarea "Customize message to Eric (Optional) Customize message (Optional)" at bounding box center [756, 403] width 363 height 91
type textarea "Good day. Slated surfaced you as a match for my film in pre production, [PERSON…"
click at [946, 505] on span "Send" at bounding box center [943, 506] width 24 height 25
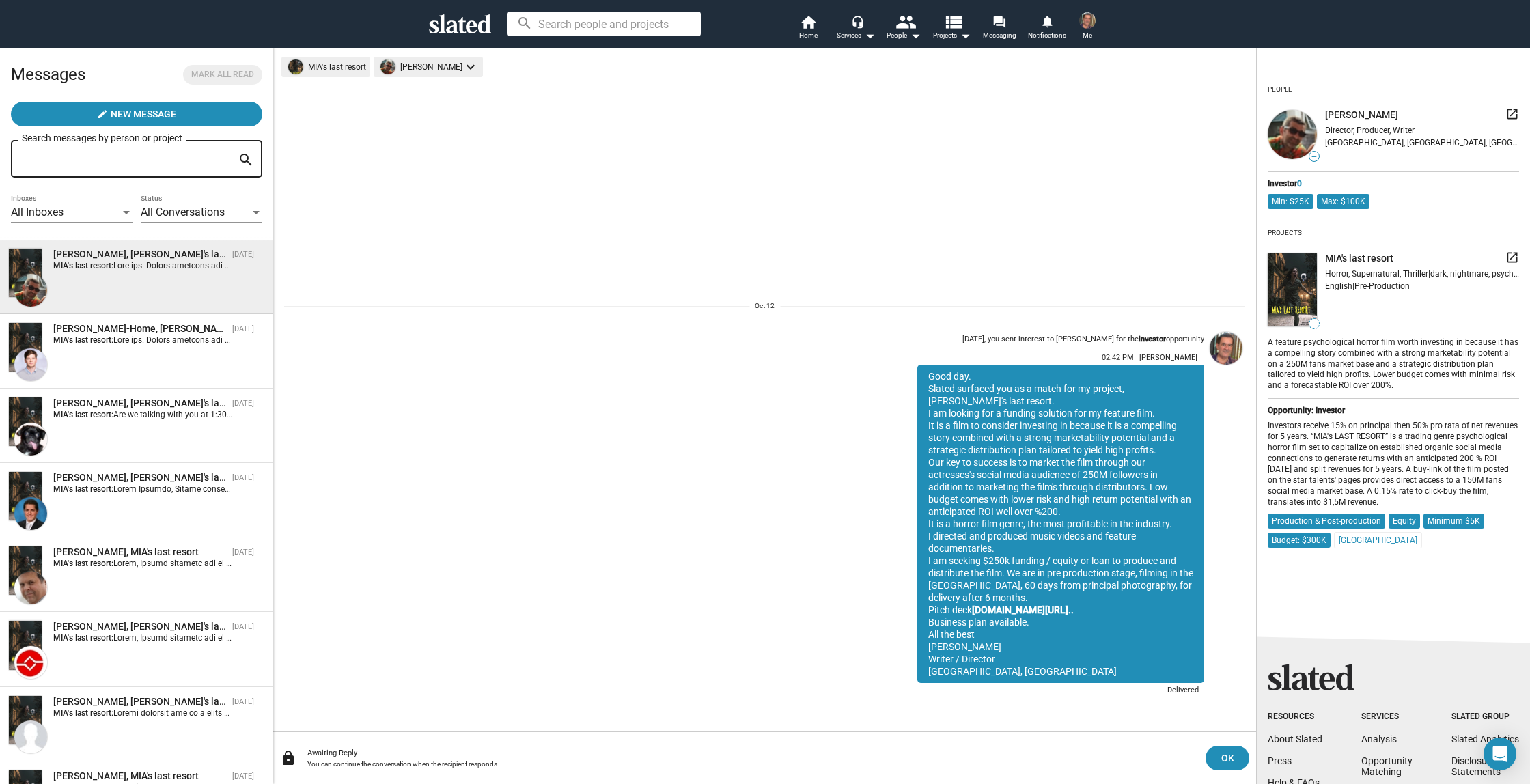
click at [1087, 29] on span "Me" at bounding box center [1087, 36] width 10 height 16
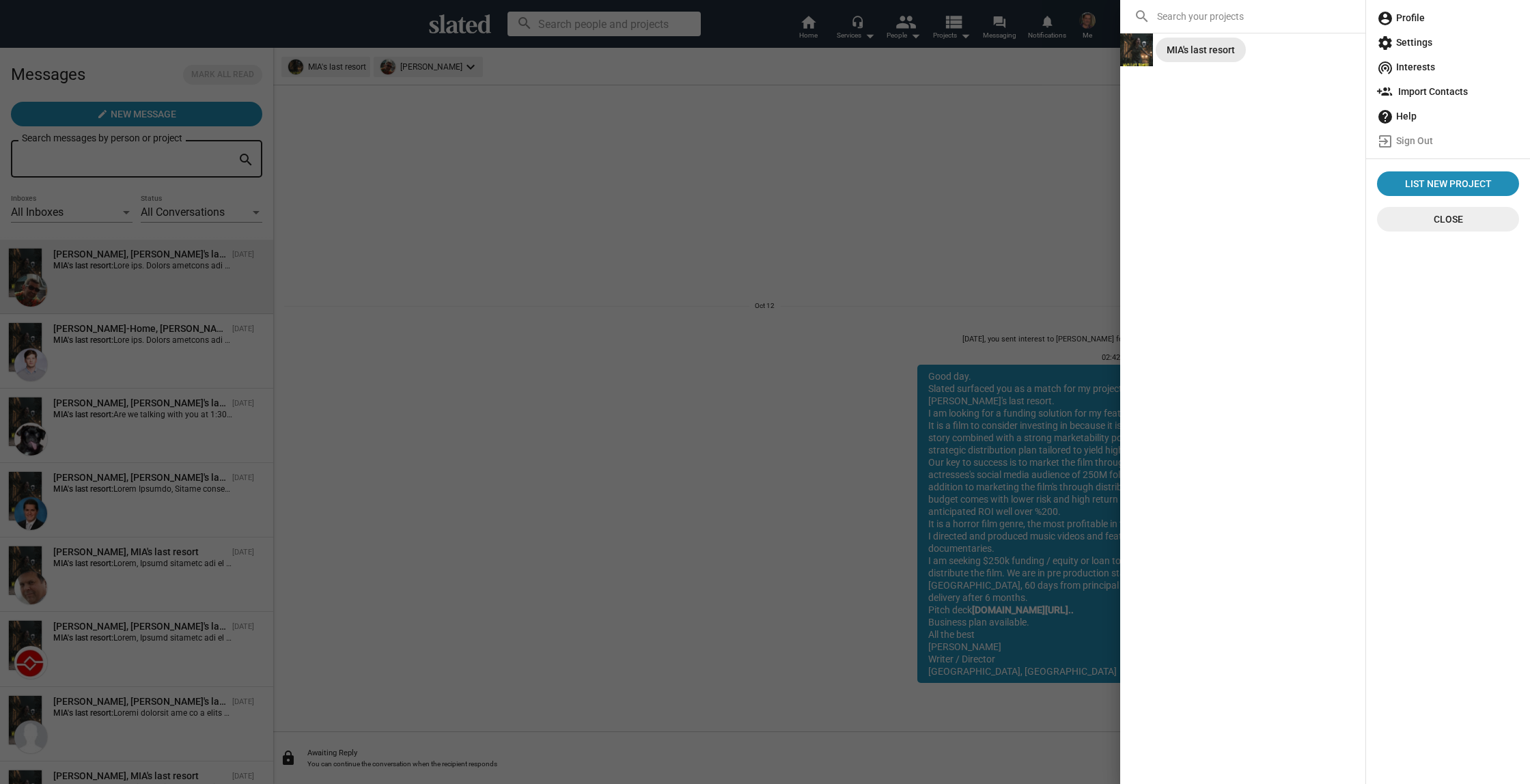
click at [1185, 50] on div "MIA's last resort" at bounding box center [1201, 50] width 69 height 25
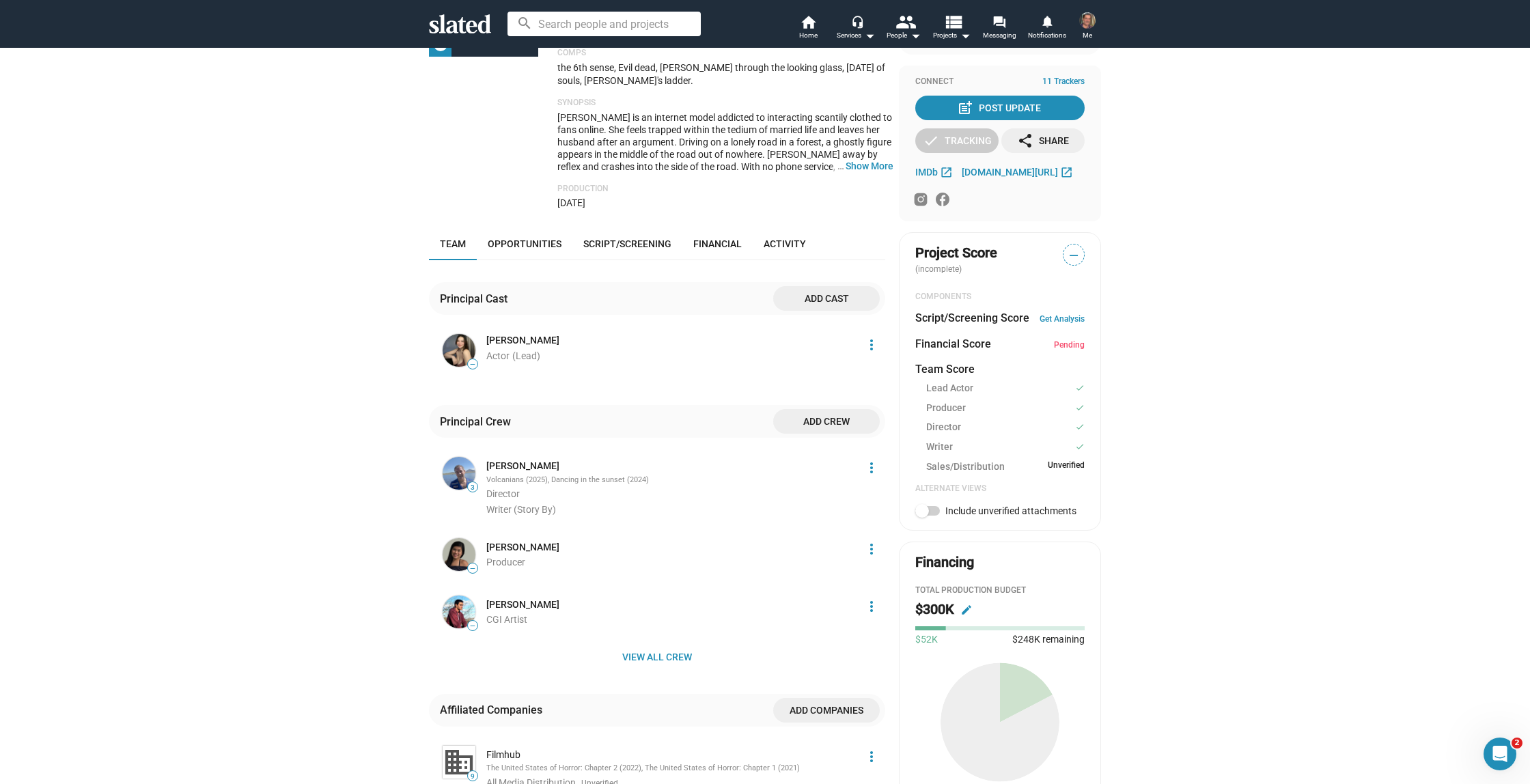
scroll to position [312, 0]
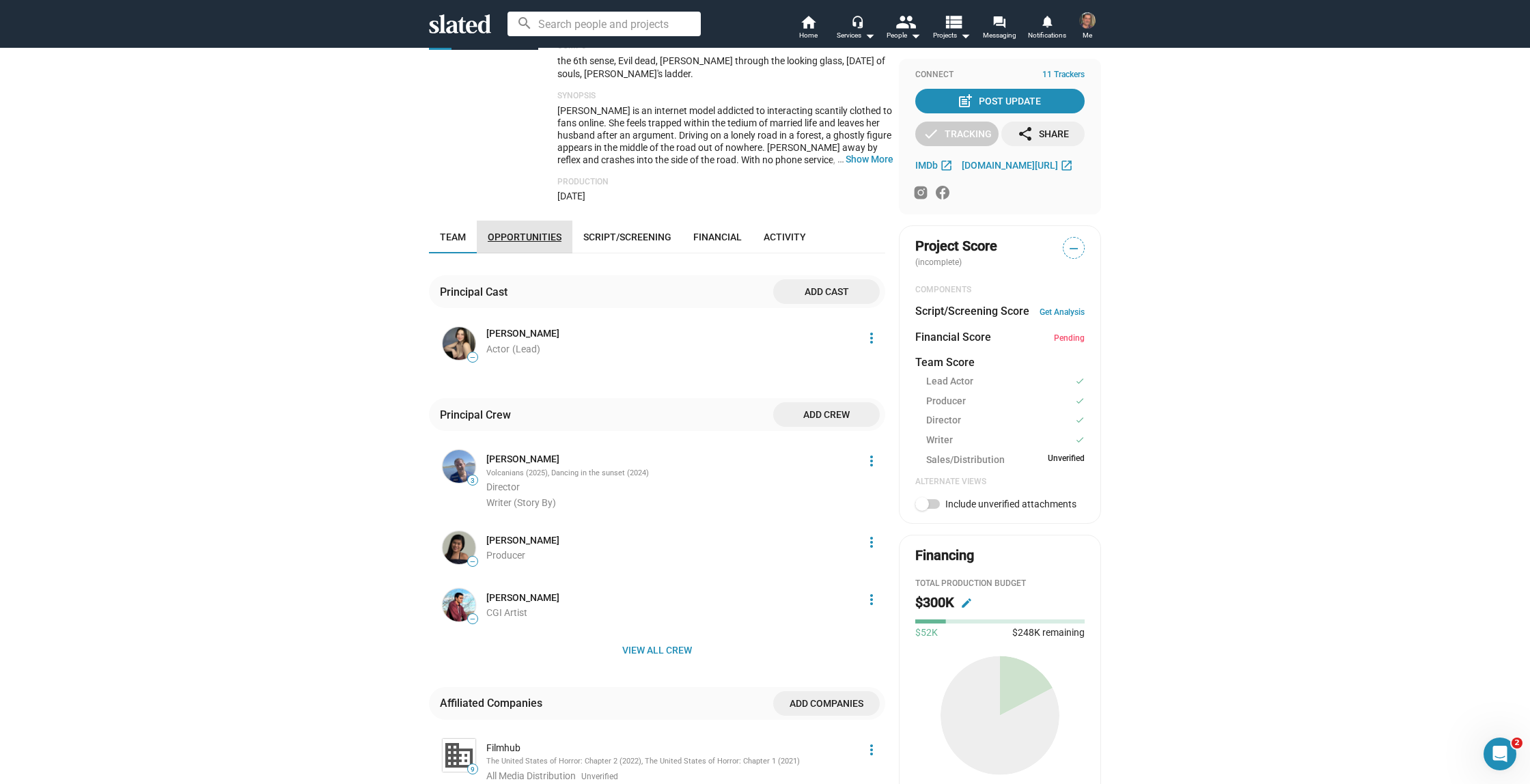
click at [529, 242] on span "Opportunities" at bounding box center [524, 237] width 74 height 11
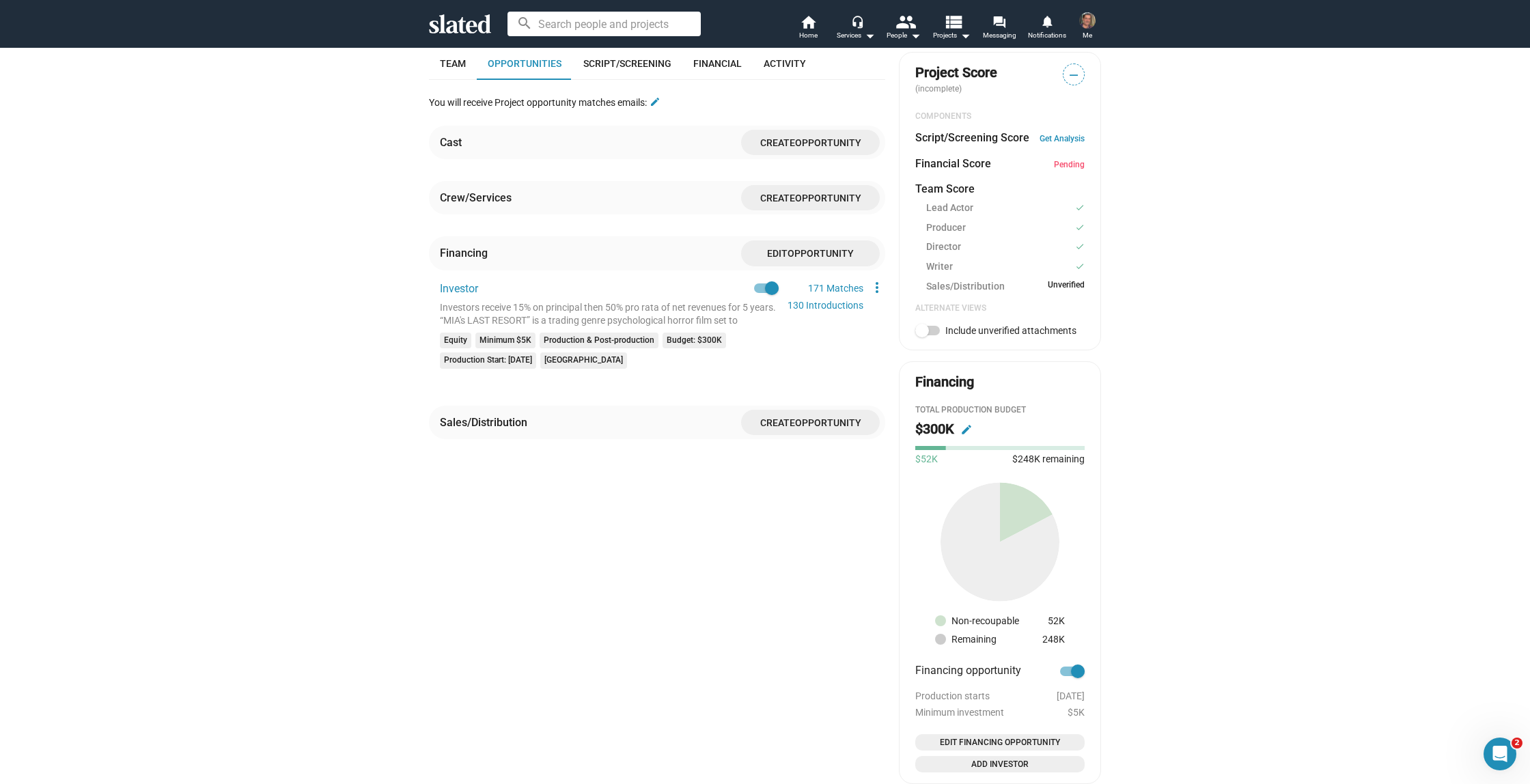
scroll to position [500, 0]
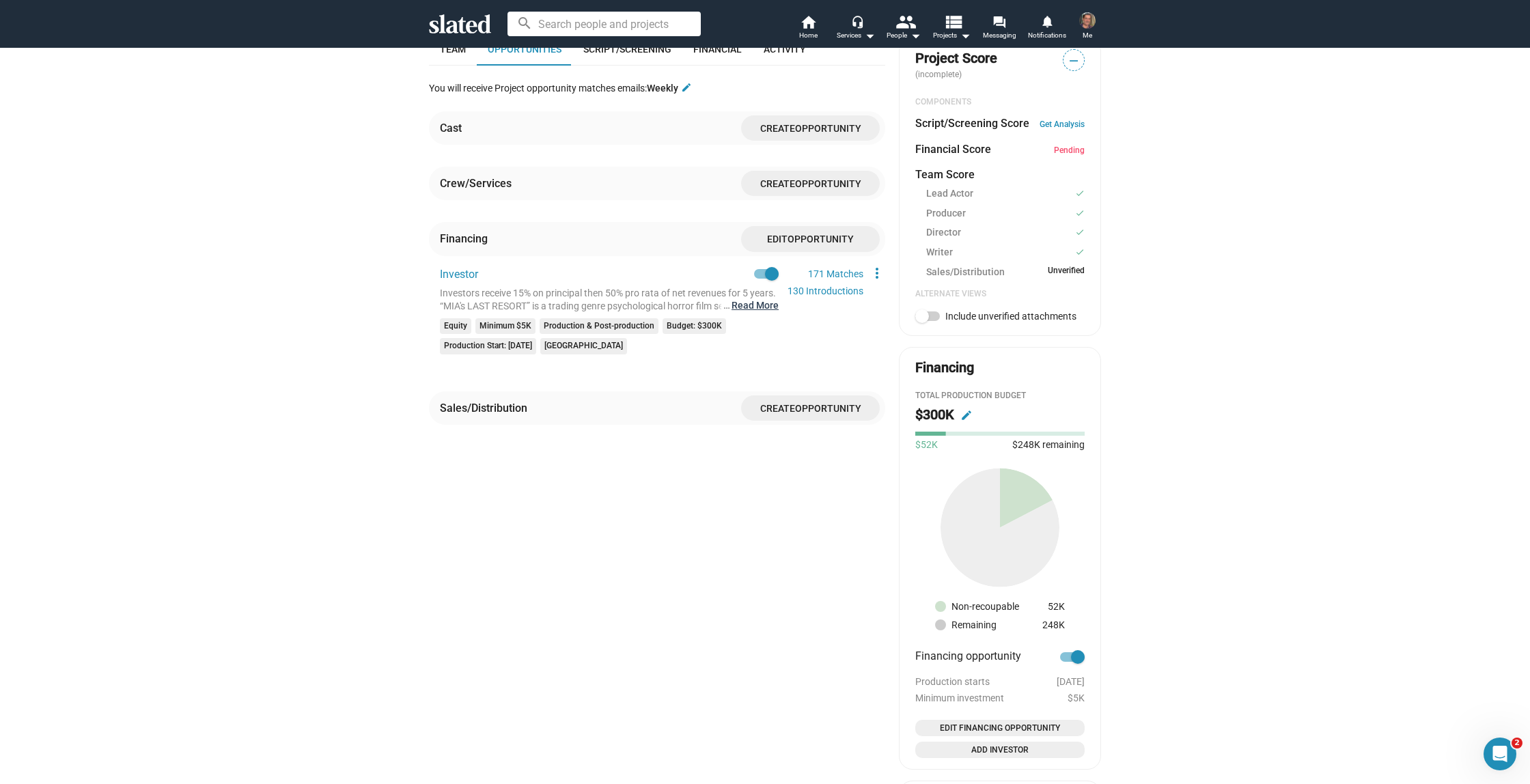
click at [757, 312] on button "… Read More" at bounding box center [755, 305] width 47 height 13
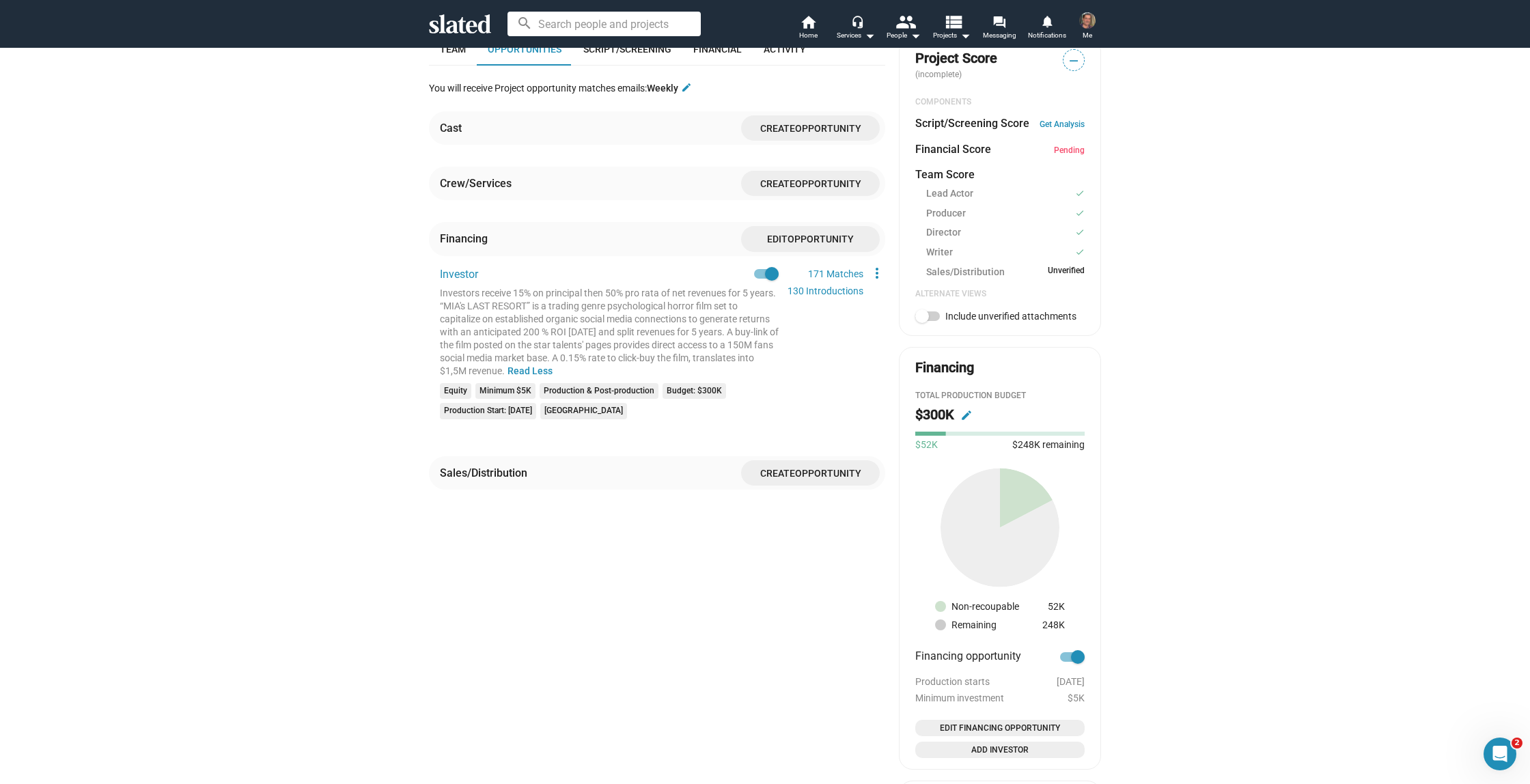
click at [447, 375] on div "Investors receive 15% on principal then 50% pro rata of net revenues for 5 year…" at bounding box center [609, 332] width 339 height 91
click at [442, 369] on div "Investors receive 15% on principal then 50% pro rata of net revenues for 5 year…" at bounding box center [609, 332] width 339 height 91
click at [877, 281] on mat-icon "more_vert" at bounding box center [877, 273] width 16 height 16
click at [885, 310] on button "Edit" at bounding box center [907, 311] width 77 height 22
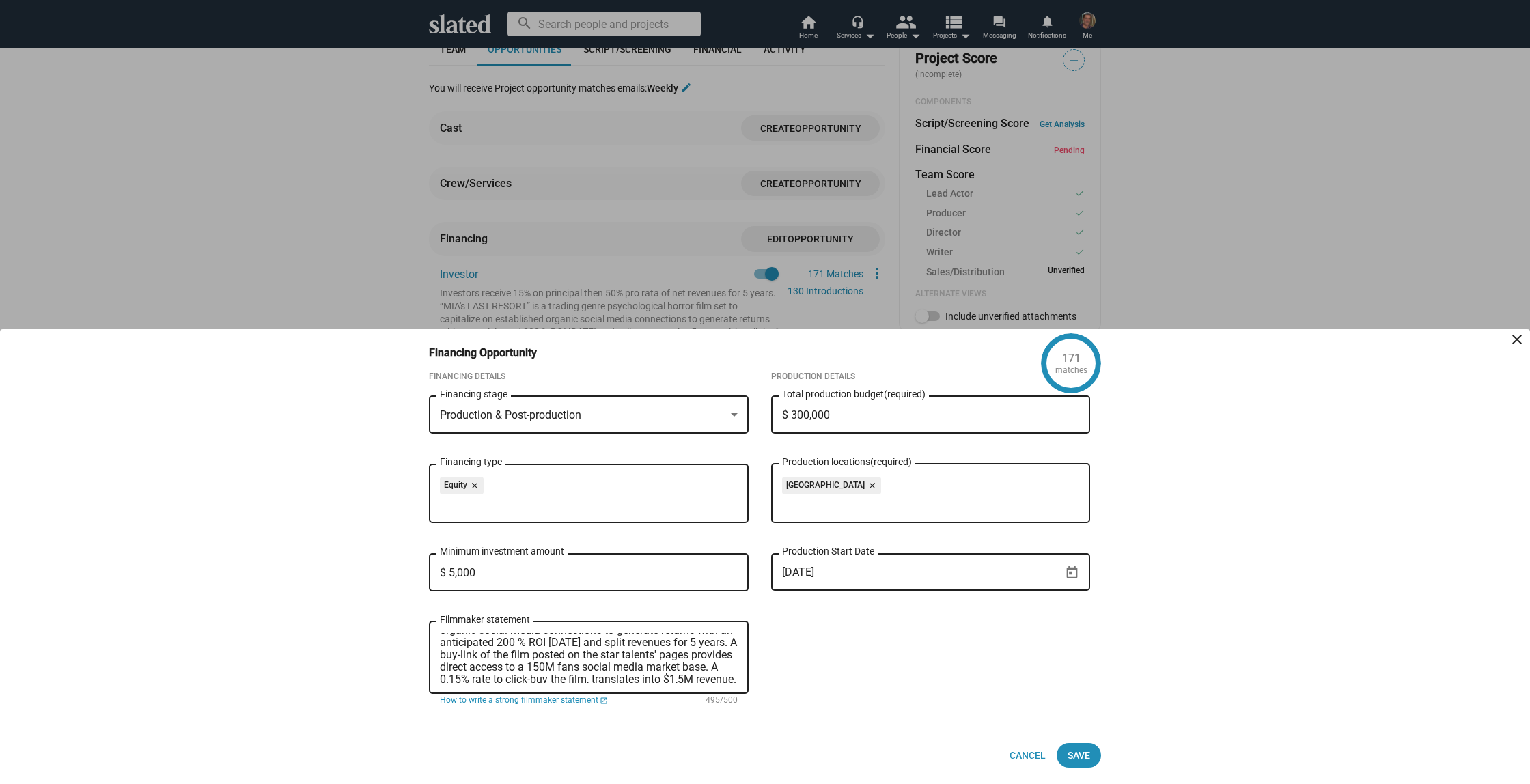
scroll to position [61, 0]
click at [577, 653] on textarea "Investors receive 15% on principal then 50% pro rata of net revenues for 5 year…" at bounding box center [588, 658] width 298 height 50
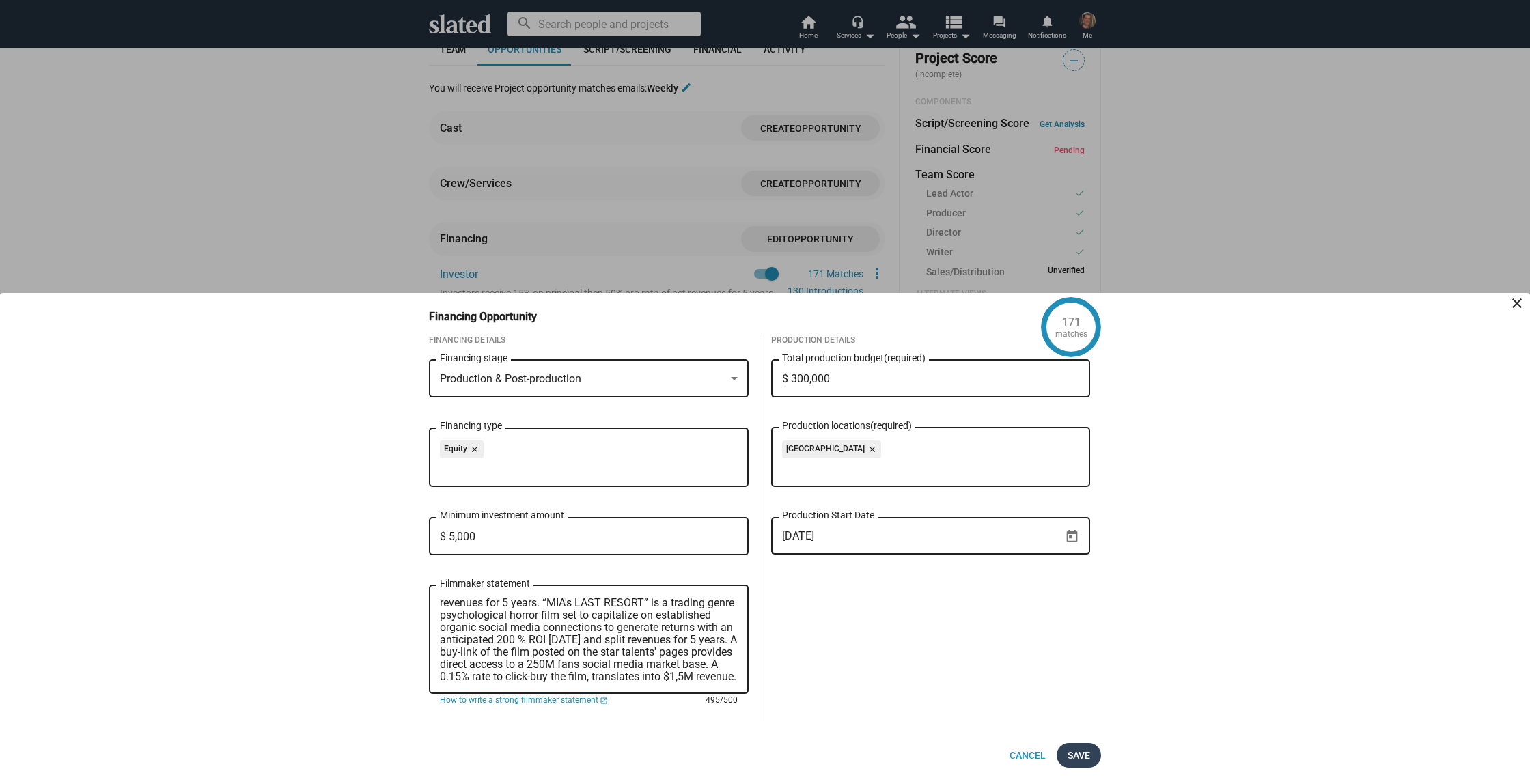
type textarea "Investors receive 15% on principal then 50% pro rata of net revenues for 5 year…"
click at [1079, 756] on span "Save" at bounding box center [1078, 756] width 22 height 25
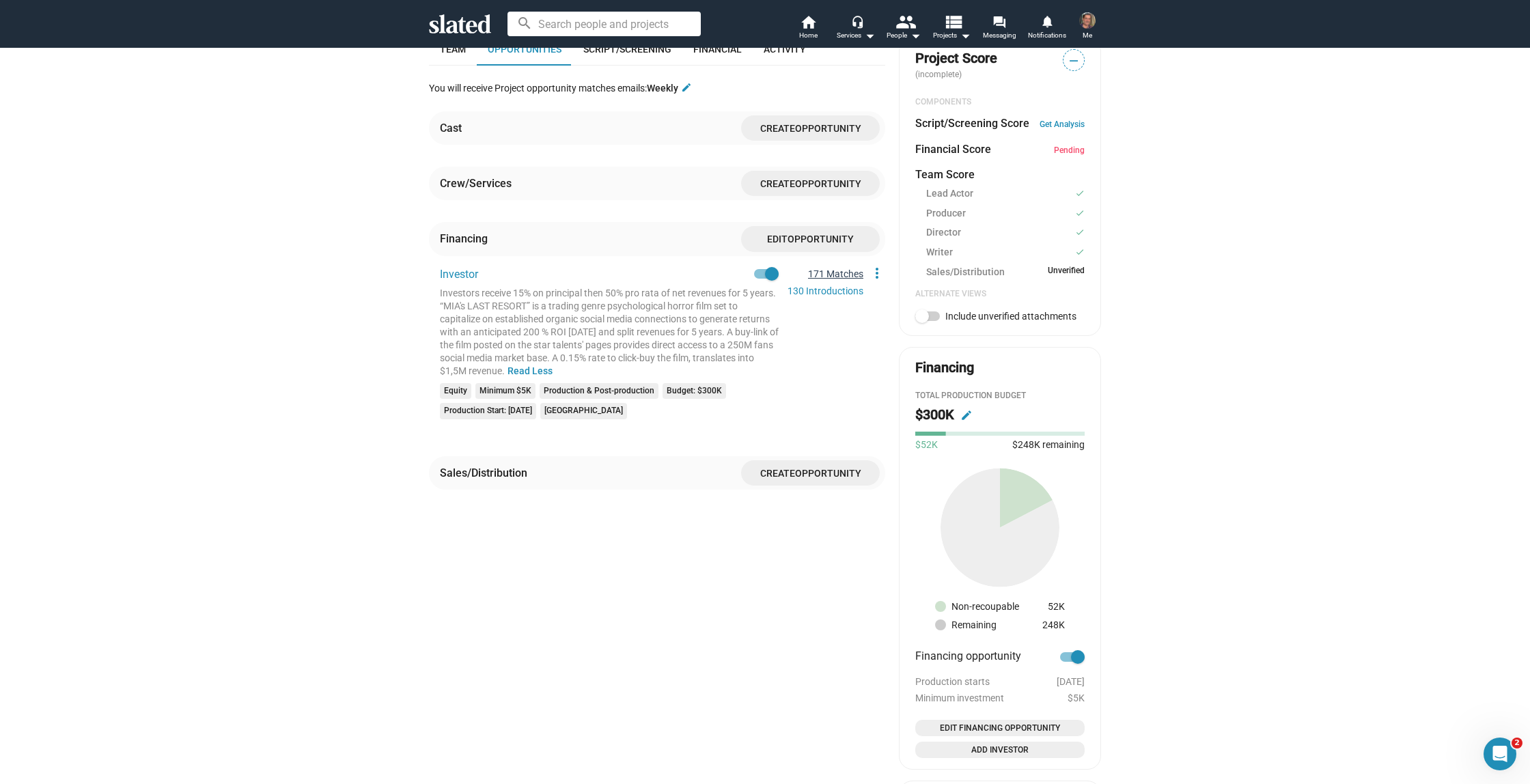
click at [830, 279] on link "171 Matches" at bounding box center [836, 274] width 55 height 11
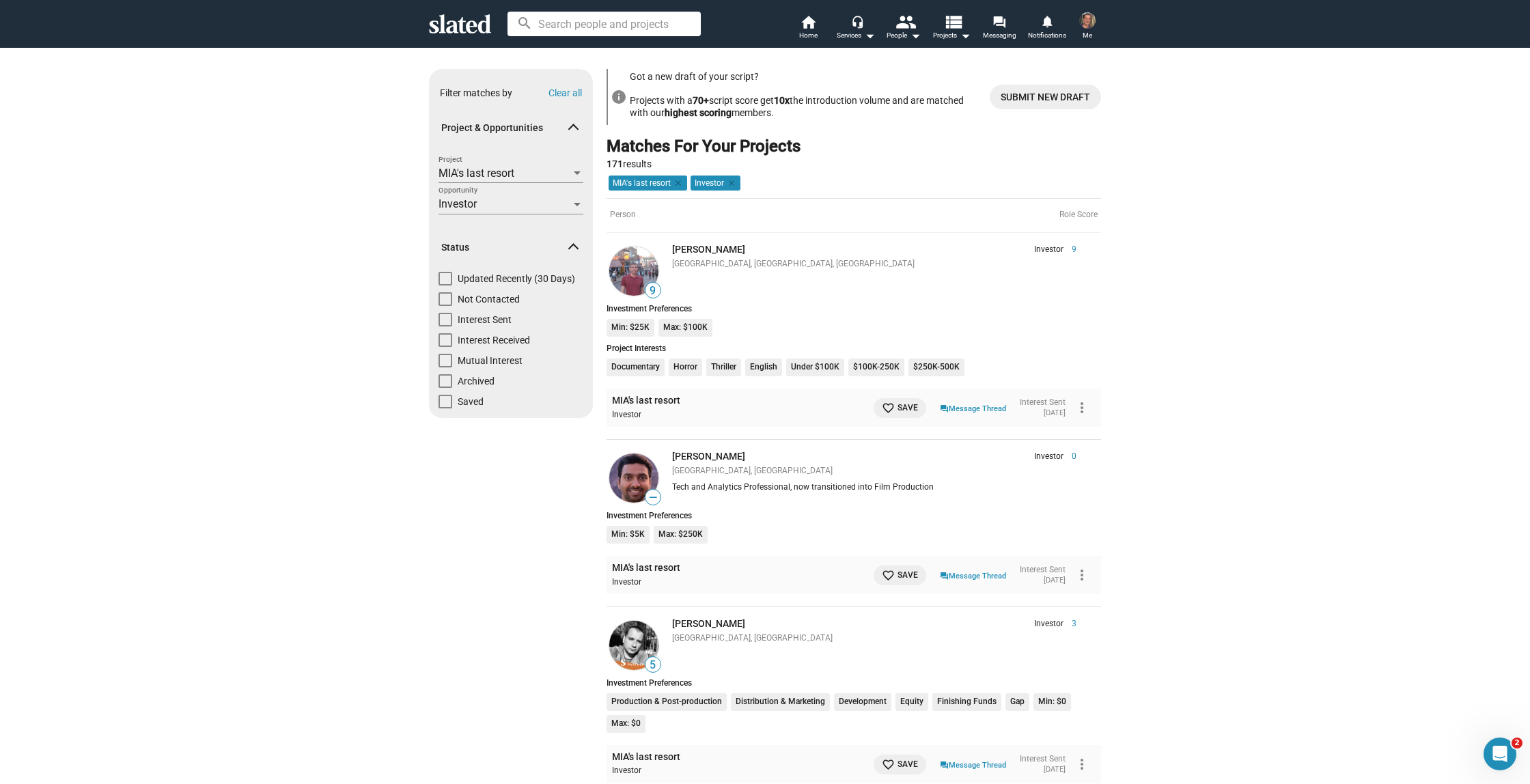
click at [1043, 406] on div "Interest Sent" at bounding box center [1042, 403] width 45 height 11
click at [1082, 407] on mat-icon "more_vert" at bounding box center [1081, 408] width 16 height 16
click at [1053, 458] on button "Archive" at bounding box center [1057, 459] width 77 height 22
click at [1080, 409] on mat-icon "more_vert" at bounding box center [1081, 408] width 16 height 16
click at [1053, 435] on button "Unarchive" at bounding box center [1057, 438] width 77 height 22
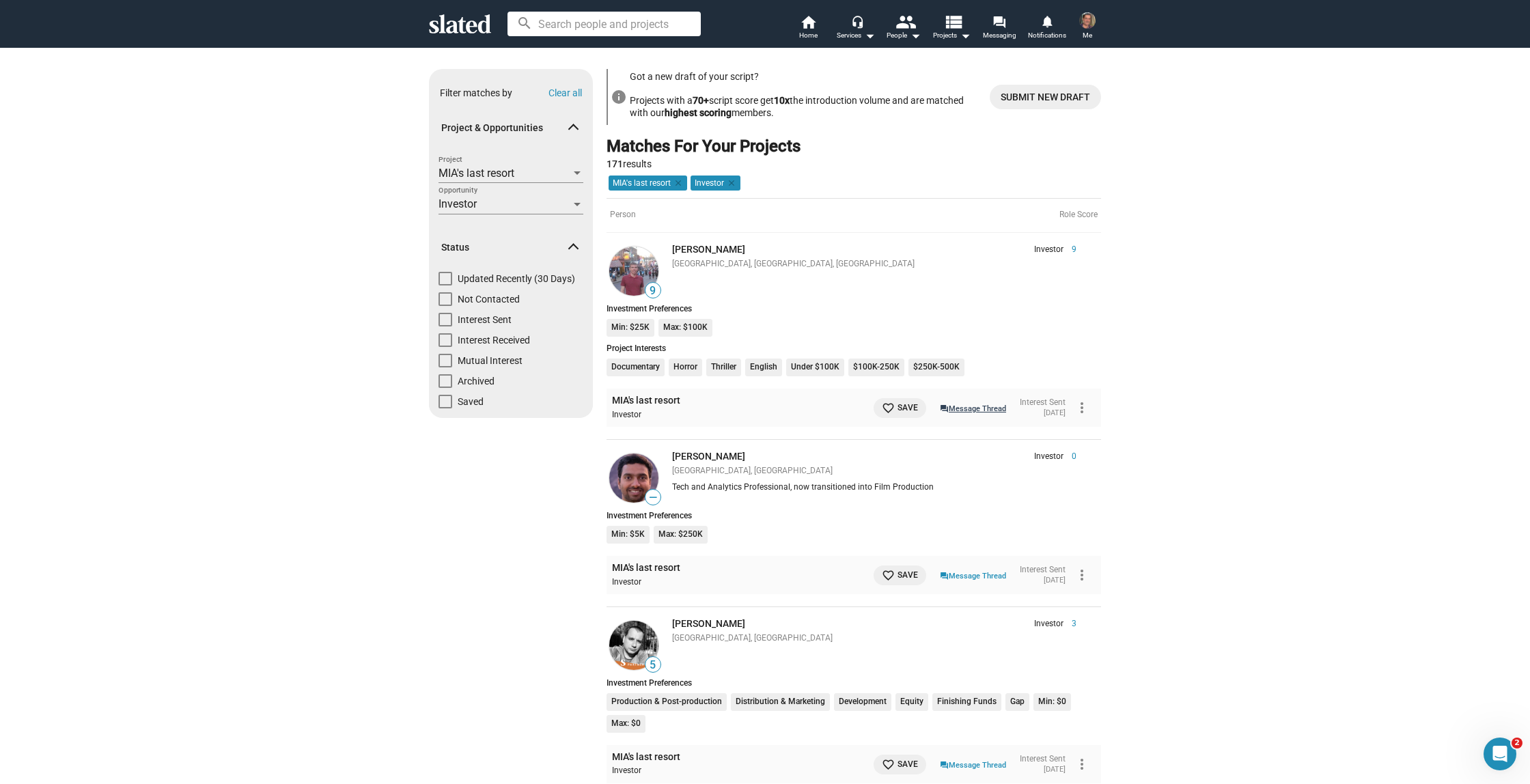
click at [951, 406] on link "question_answer Message Thread" at bounding box center [973, 407] width 66 height 13
click at [1079, 408] on mat-icon "more_vert" at bounding box center [1081, 408] width 16 height 16
click at [1057, 439] on button "Message" at bounding box center [1057, 438] width 77 height 22
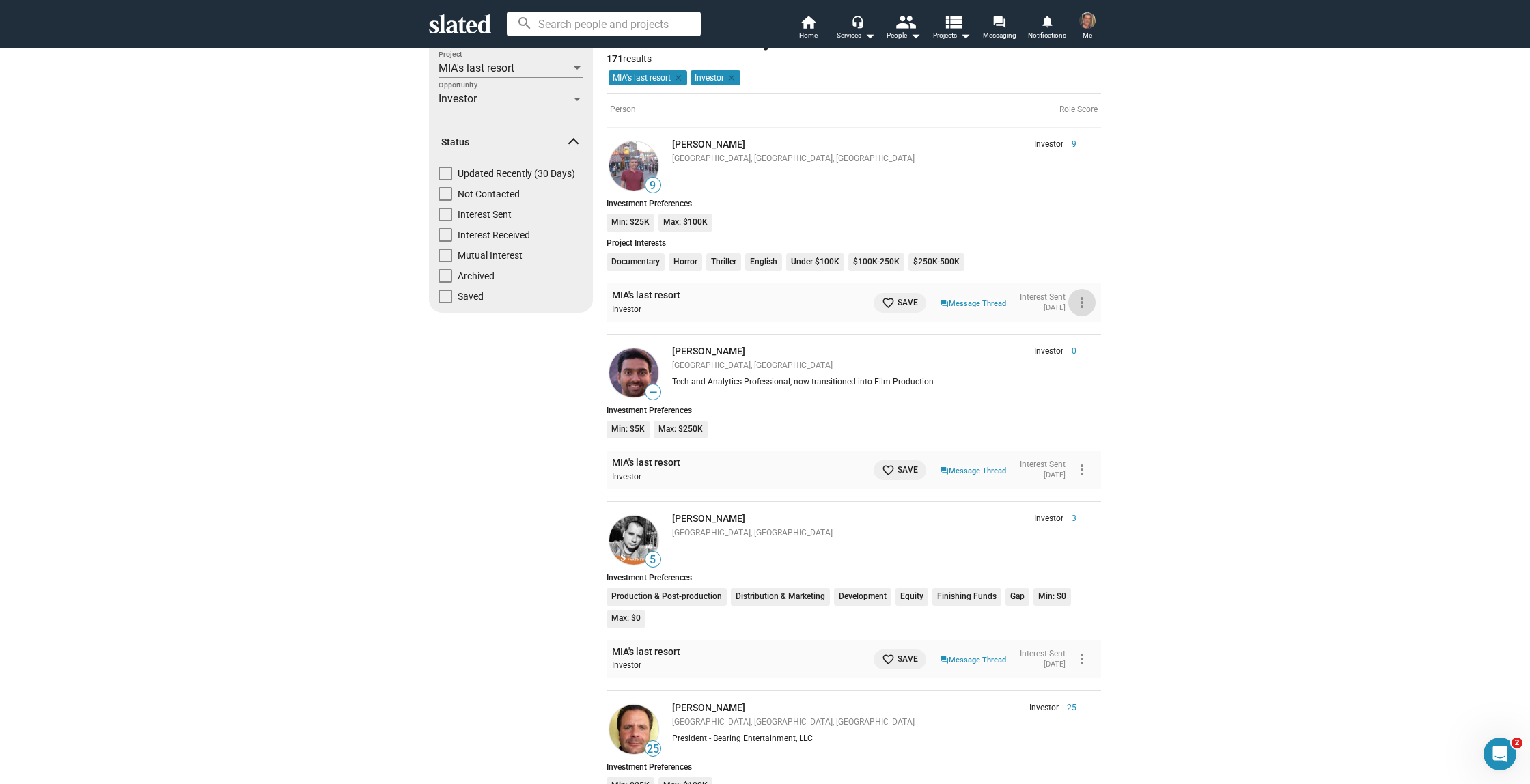
scroll to position [110, 0]
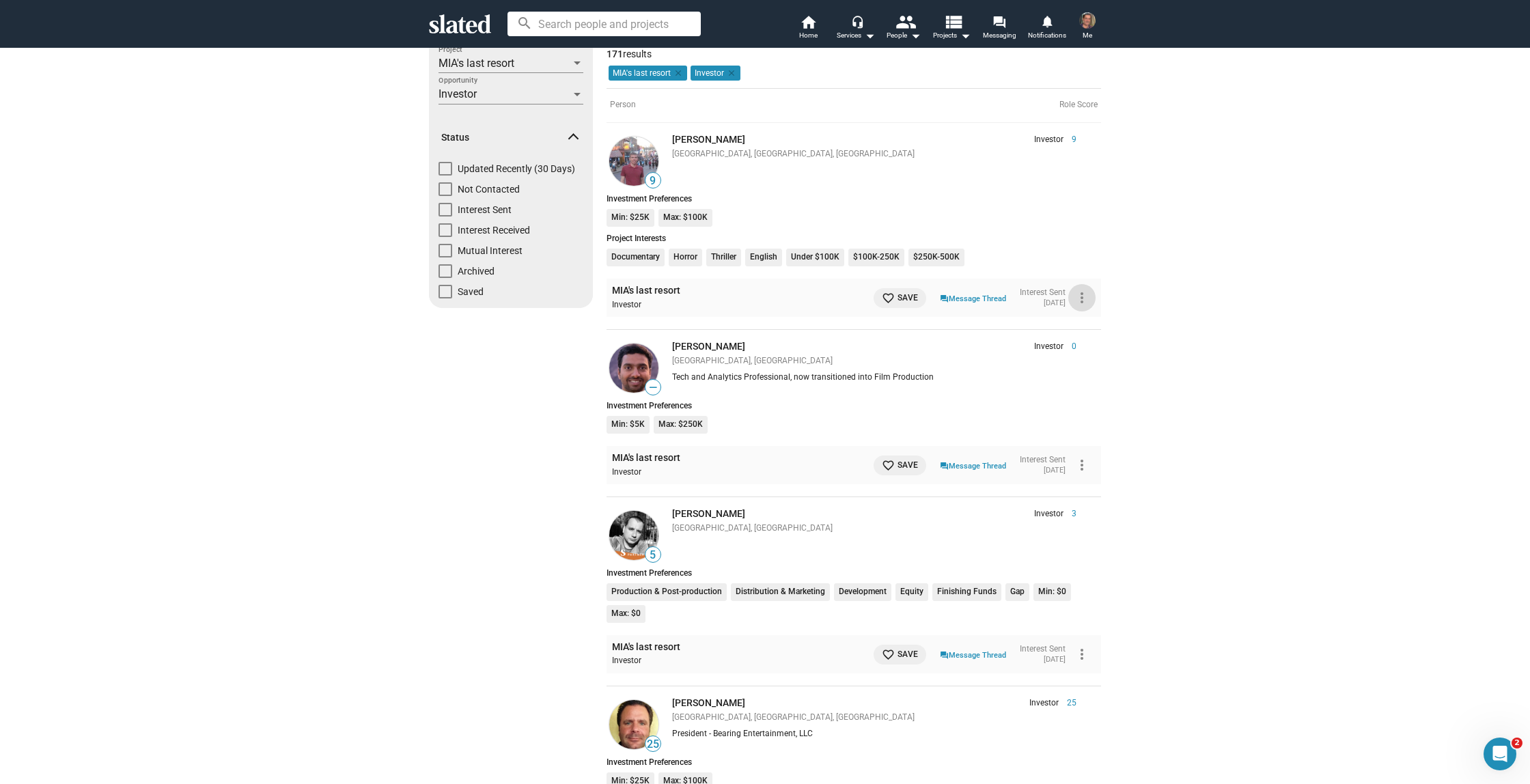
click at [1080, 463] on mat-icon "more_vert" at bounding box center [1081, 465] width 16 height 16
click at [1054, 497] on button "Message" at bounding box center [1057, 495] width 77 height 22
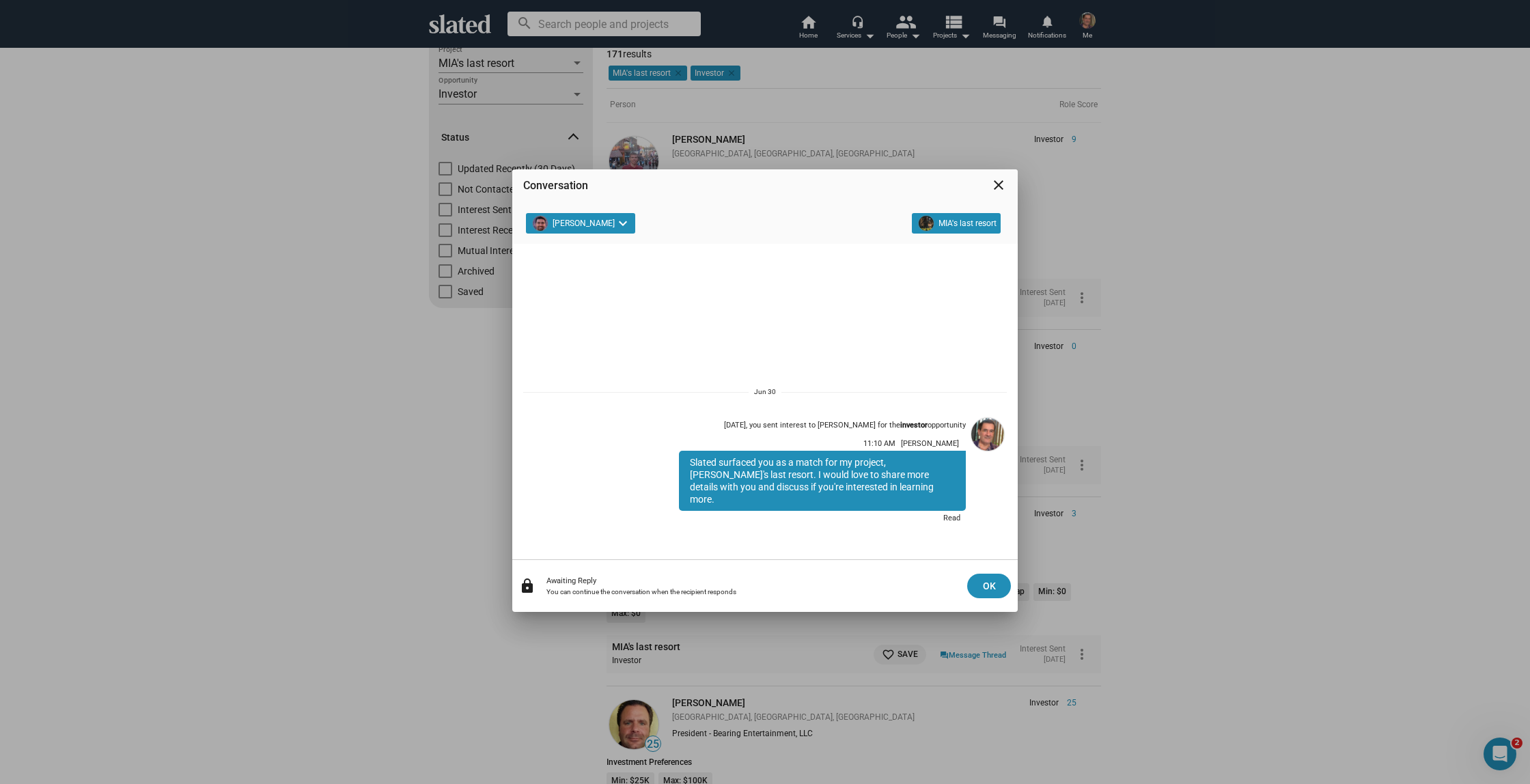
drag, startPoint x: 684, startPoint y: 475, endPoint x: 859, endPoint y: 503, distance: 177.2
click at [859, 503] on div "Slated surfaced you as a match for my project, Mia's last resort. I would love …" at bounding box center [822, 481] width 287 height 61
copy div "Slated surfaced you as a match for my project, Mia's last resort. I would love …"
click at [997, 183] on mat-icon "close" at bounding box center [999, 185] width 16 height 16
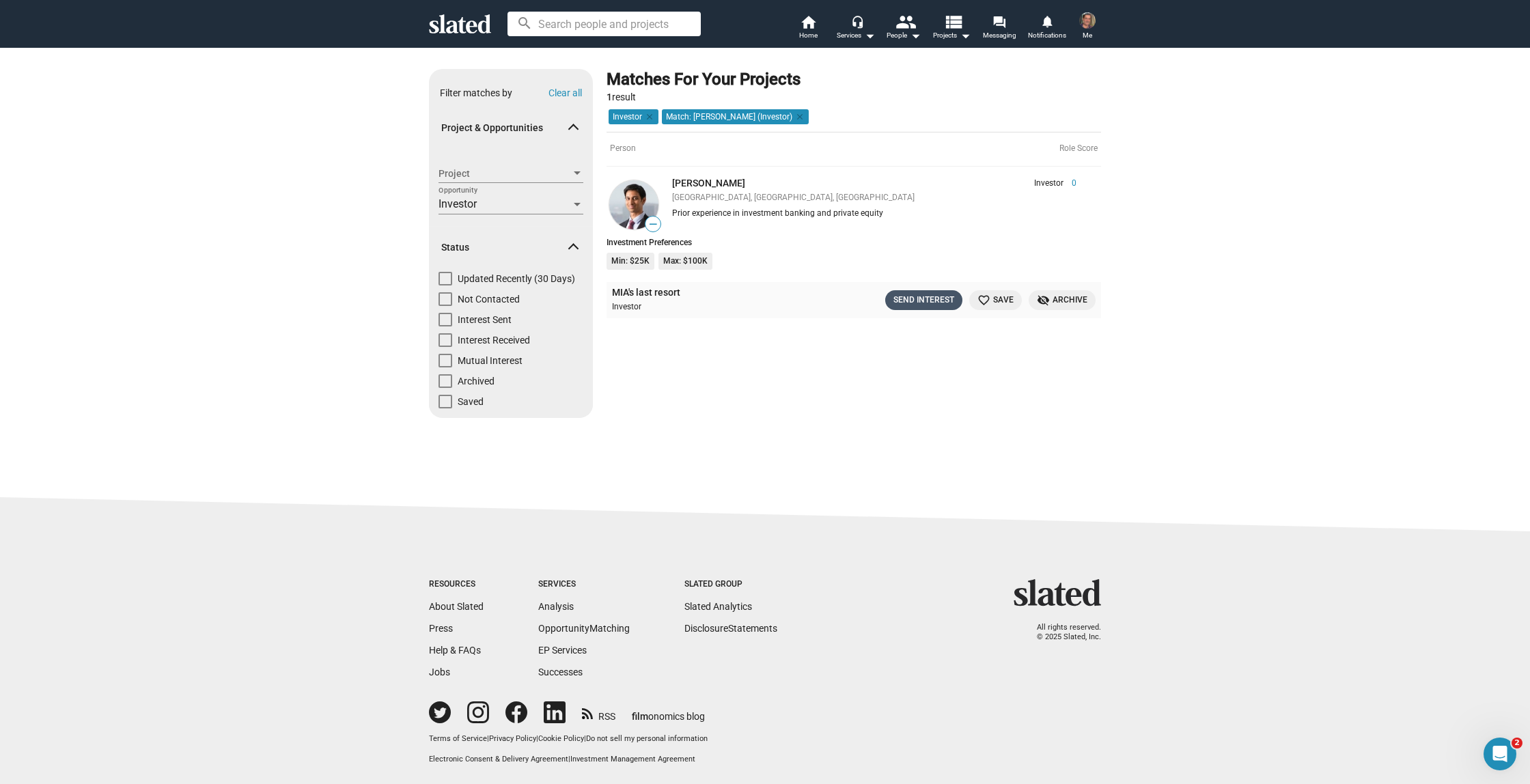
click at [917, 303] on div "Send Interest" at bounding box center [924, 300] width 61 height 14
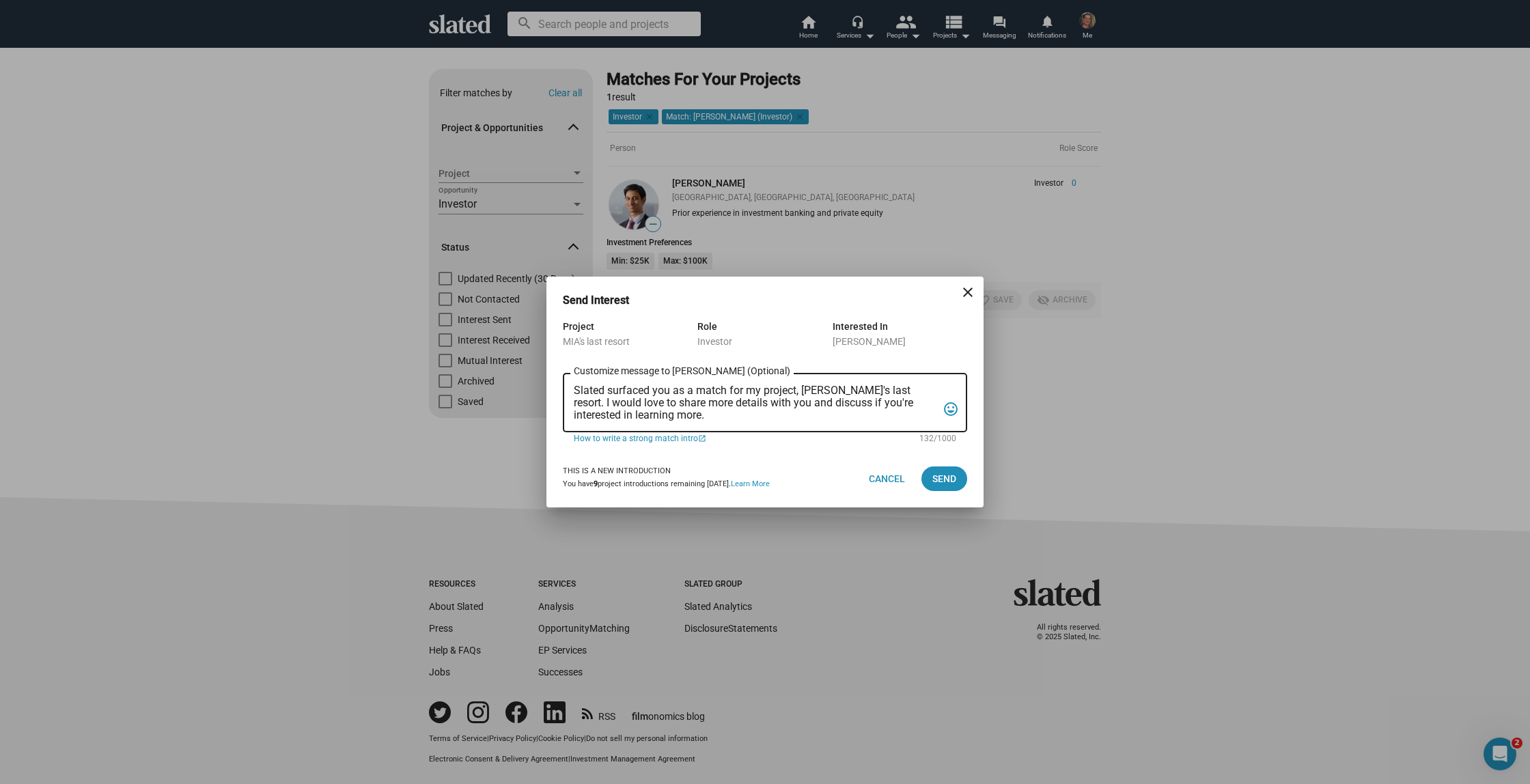
drag, startPoint x: 572, startPoint y: 384, endPoint x: 641, endPoint y: 412, distance: 74.5
click at [606, 392] on div "Slated surfaced you as a match for my project, [PERSON_NAME]'s last resort. I w…" at bounding box center [765, 401] width 404 height 62
drag, startPoint x: 634, startPoint y: 413, endPoint x: 565, endPoint y: 386, distance: 74.1
click at [565, 386] on div "Slated surfaced you as a match for my project, [PERSON_NAME]'s last resort. I w…" at bounding box center [765, 401] width 404 height 62
paste textarea "Good day. Slated surfaced you as a match for my film in pre production, [PERSON…"
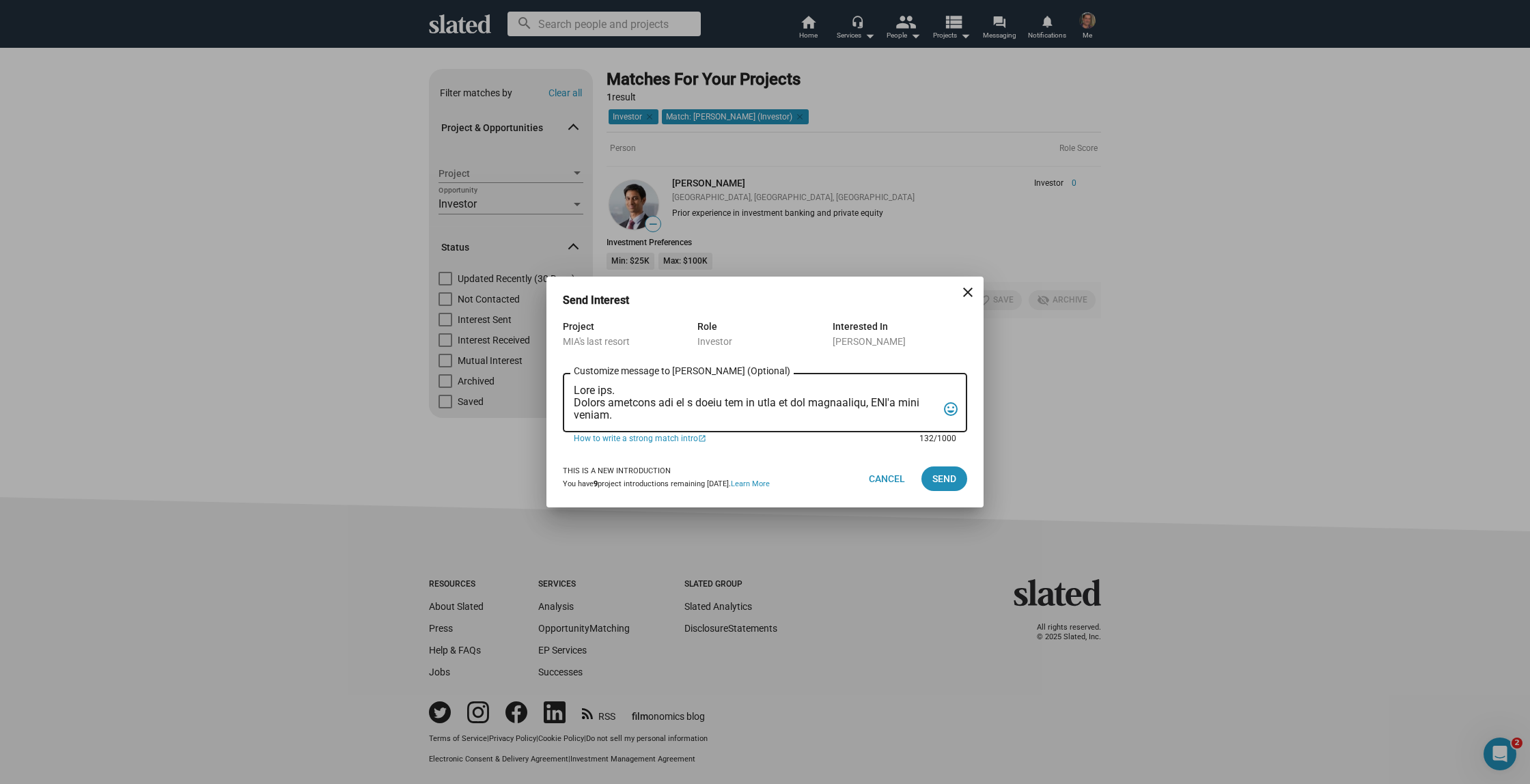
scroll to position [180, 0]
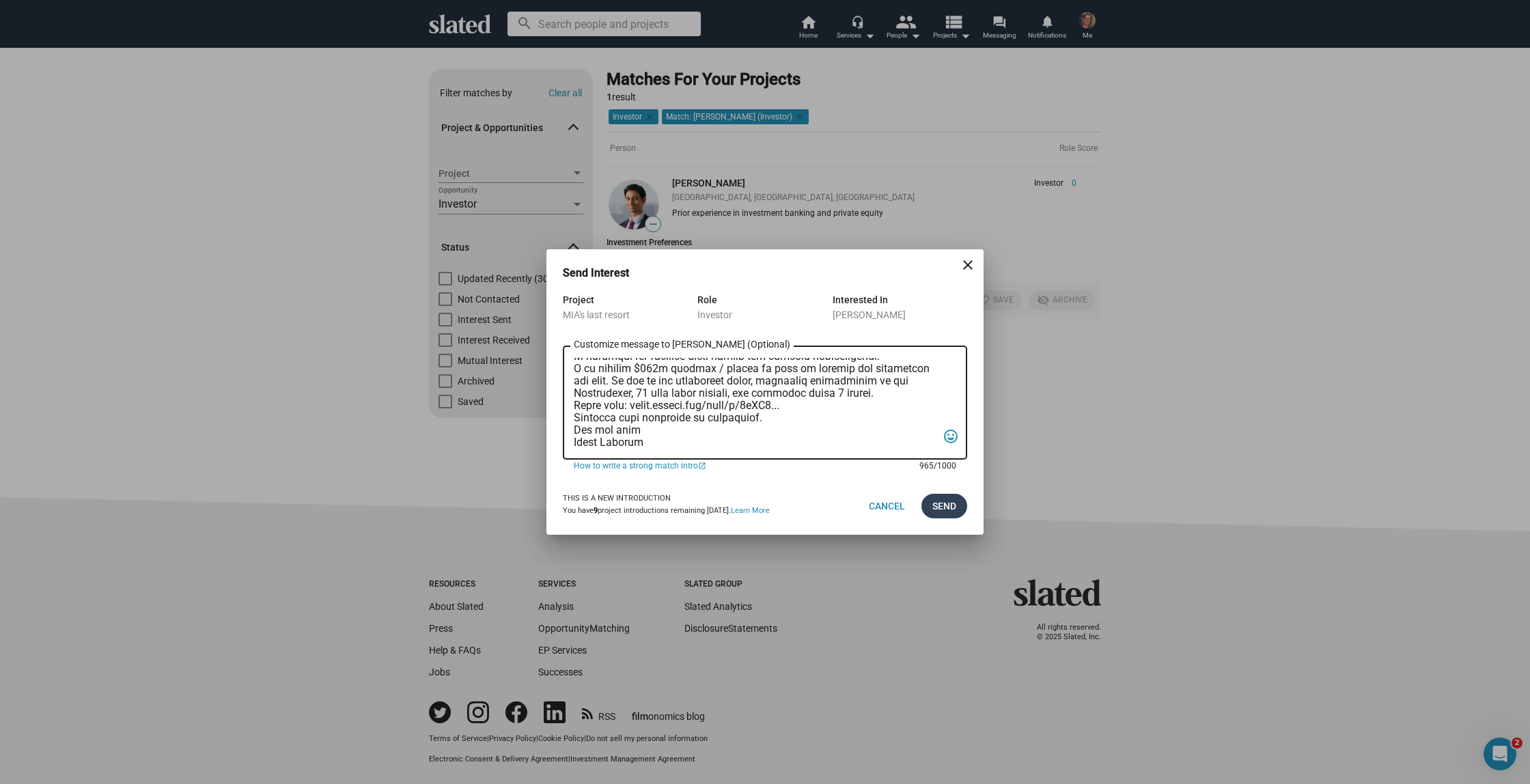
type textarea "Good day. Slated surfaced you as a match for my film in pre production, [PERSON…"
click at [943, 501] on span "Send" at bounding box center [943, 506] width 24 height 25
